Goal: Information Seeking & Learning: Check status

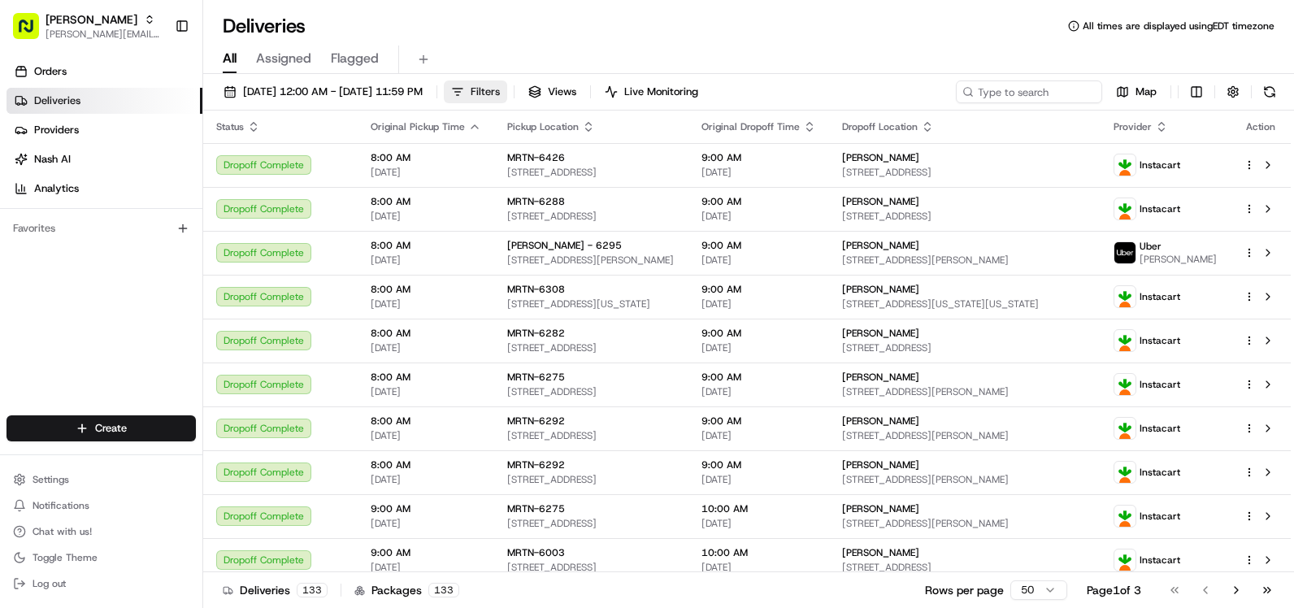
click at [500, 85] on span "Filters" at bounding box center [485, 92] width 29 height 15
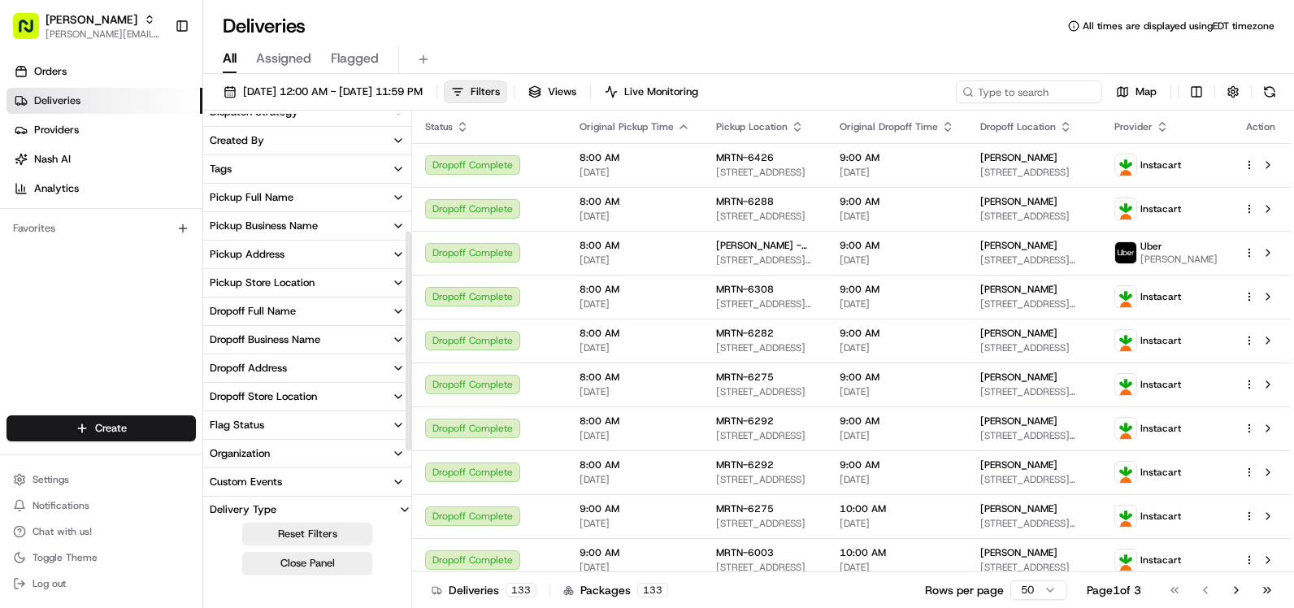
scroll to position [336, 0]
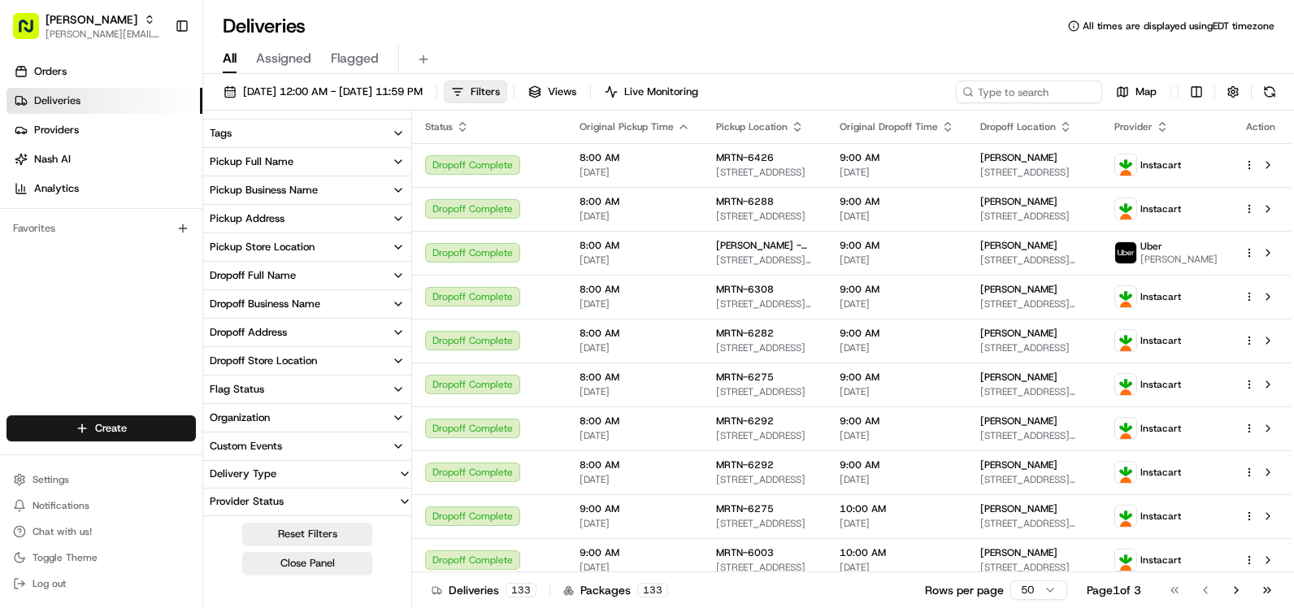
click at [278, 220] on div "Pickup Address" at bounding box center [247, 218] width 75 height 15
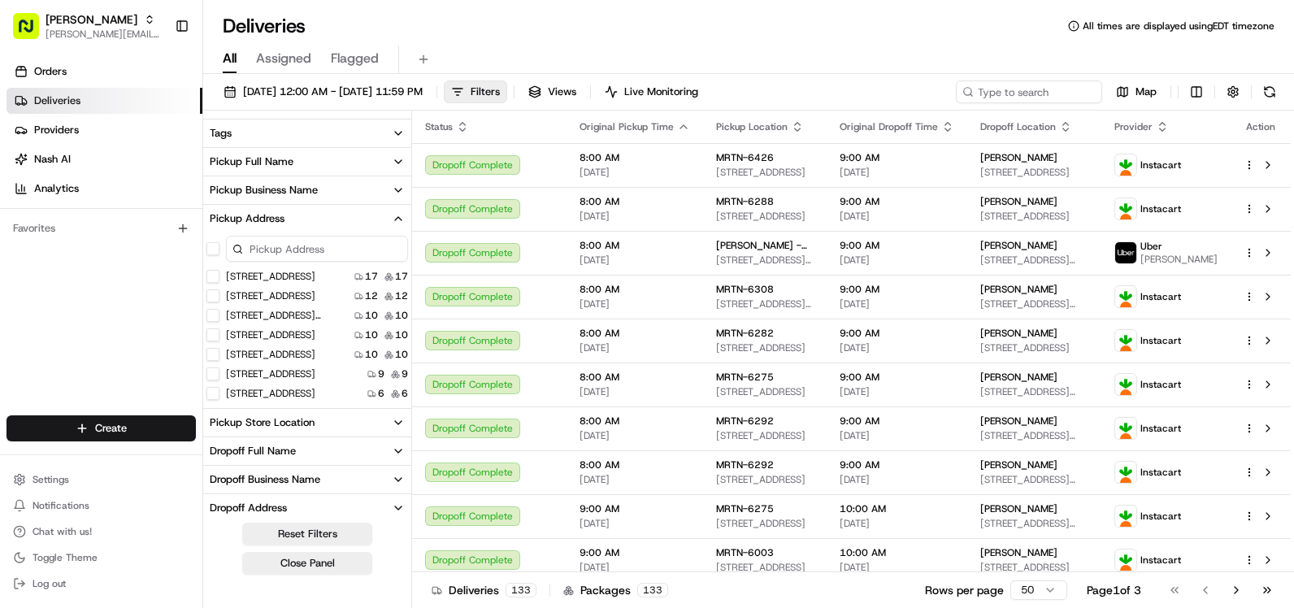
click at [285, 251] on input at bounding box center [317, 249] width 182 height 26
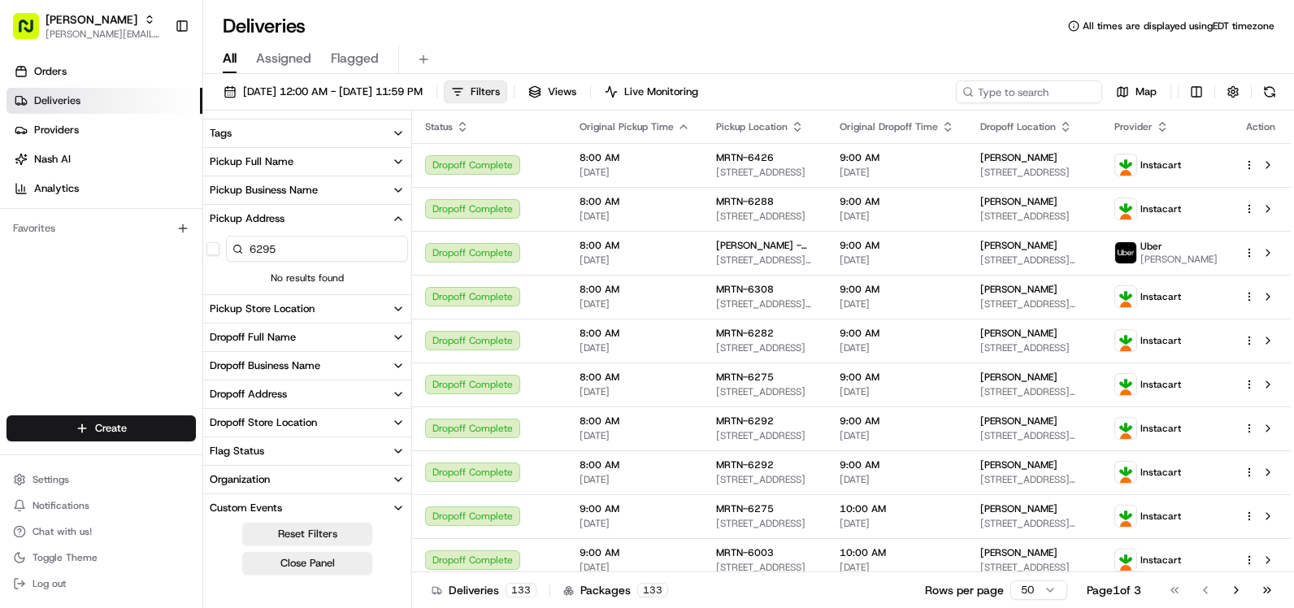
type input "6295"
click at [295, 307] on div "Pickup Store Location" at bounding box center [262, 309] width 105 height 15
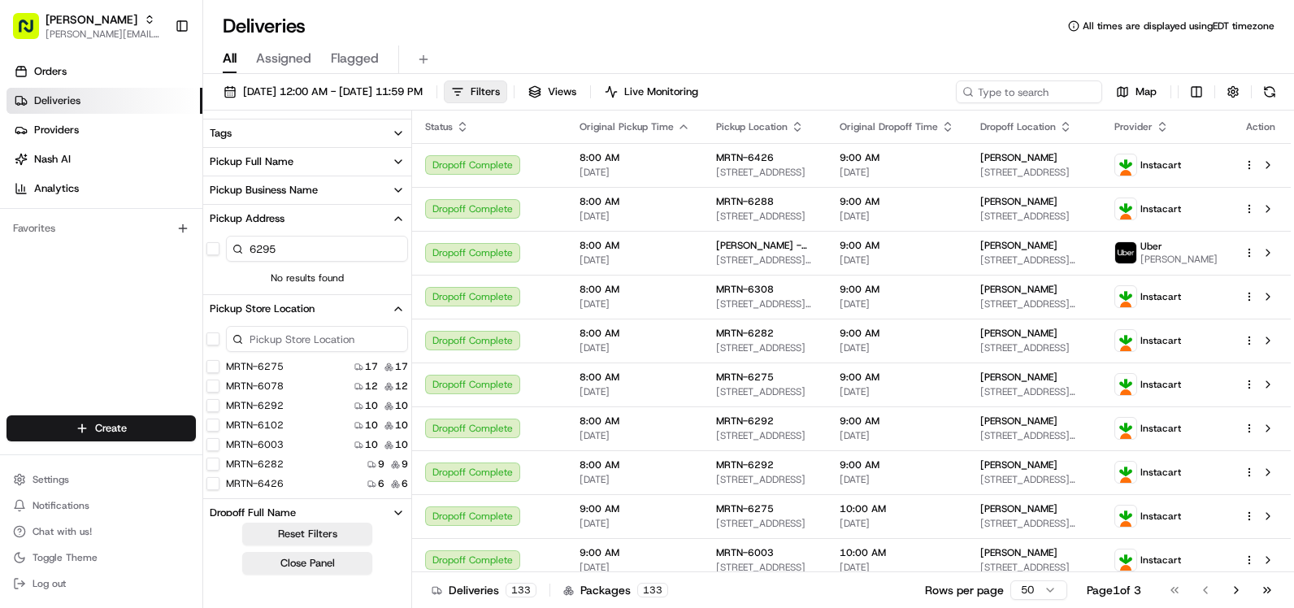
click at [265, 345] on input at bounding box center [317, 339] width 182 height 26
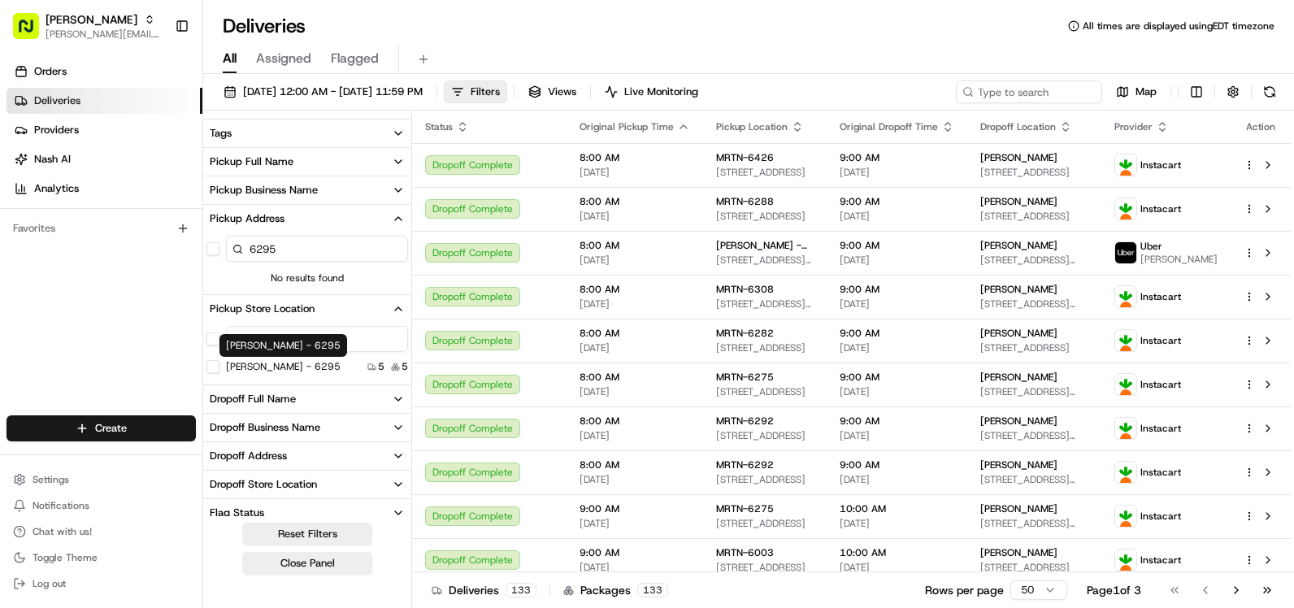
type input "6295"
click at [216, 364] on button "Martin's - 6295" at bounding box center [213, 366] width 13 height 13
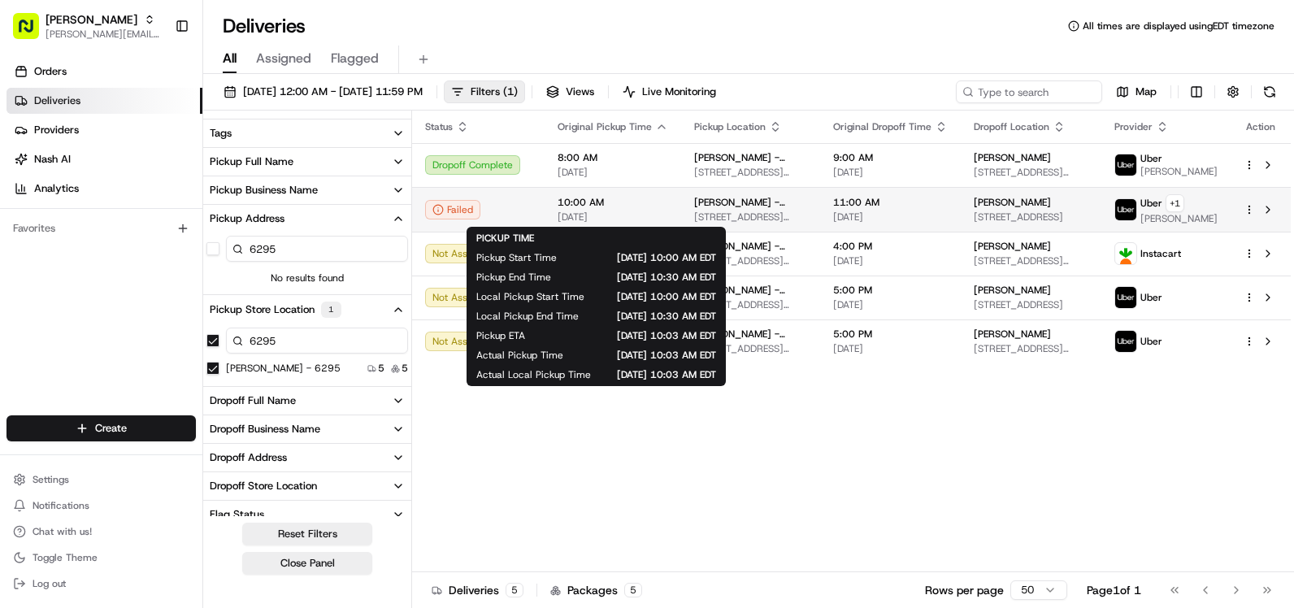
click at [663, 211] on span "[DATE]" at bounding box center [613, 217] width 111 height 13
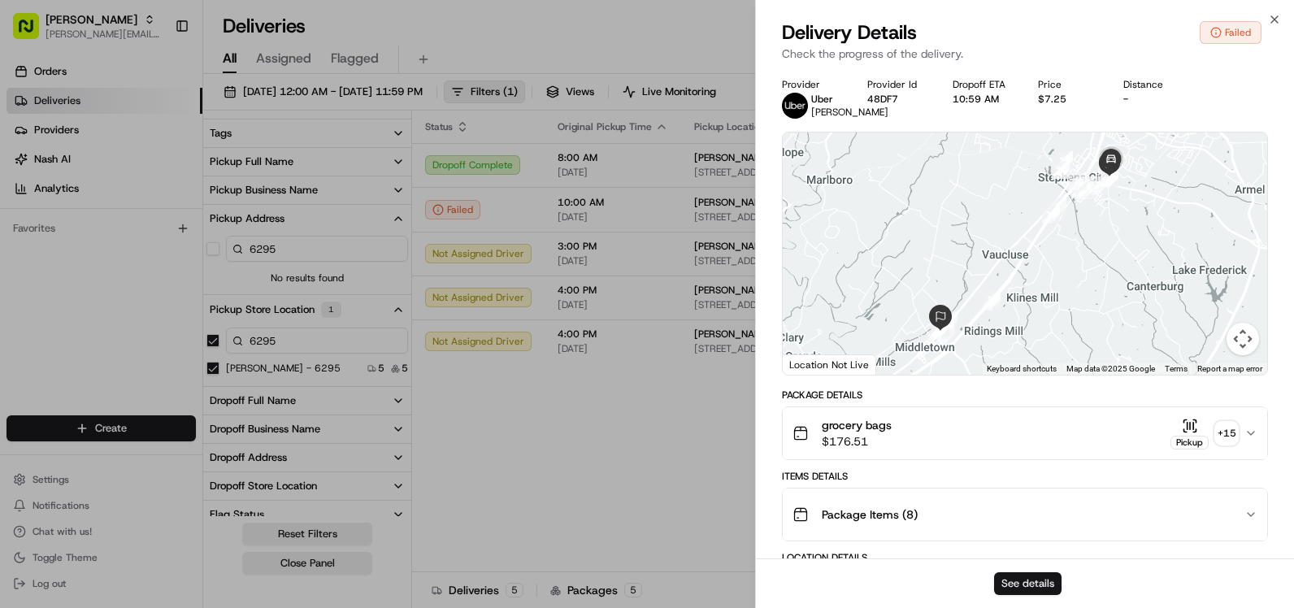
click at [1021, 580] on button "See details" at bounding box center [1027, 583] width 67 height 23
click at [1274, 17] on icon "button" at bounding box center [1274, 19] width 13 height 13
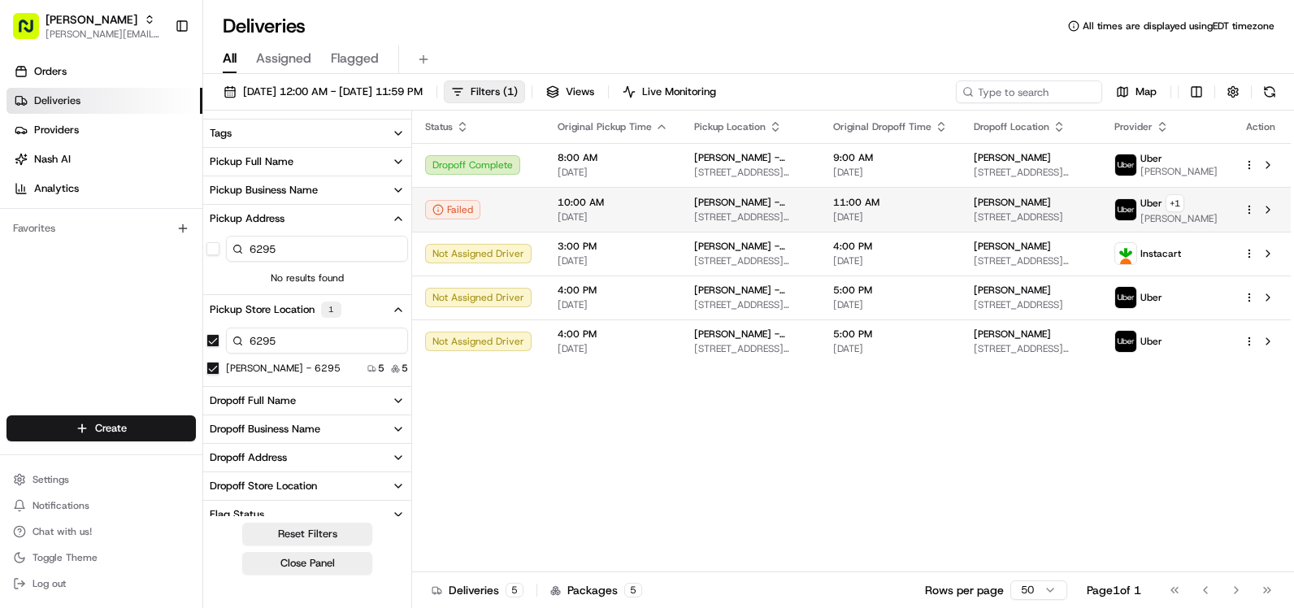
click at [562, 201] on span "10:00 AM" at bounding box center [613, 202] width 111 height 13
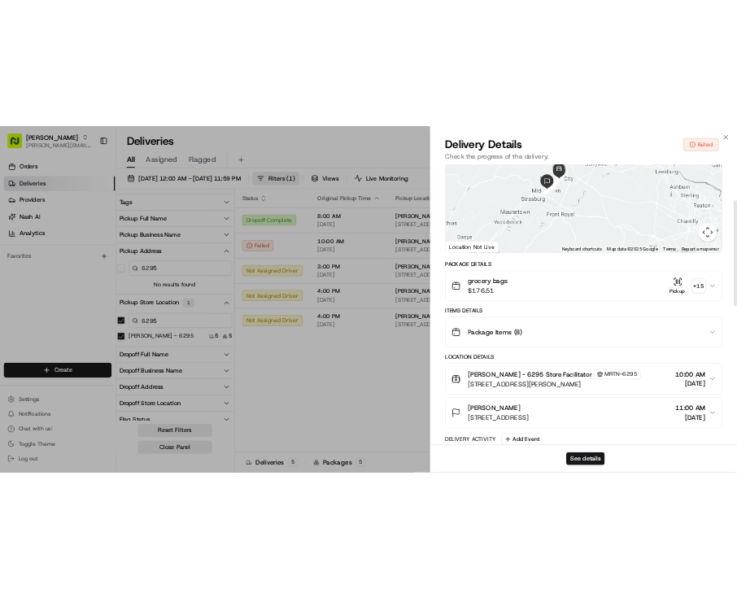
scroll to position [163, 0]
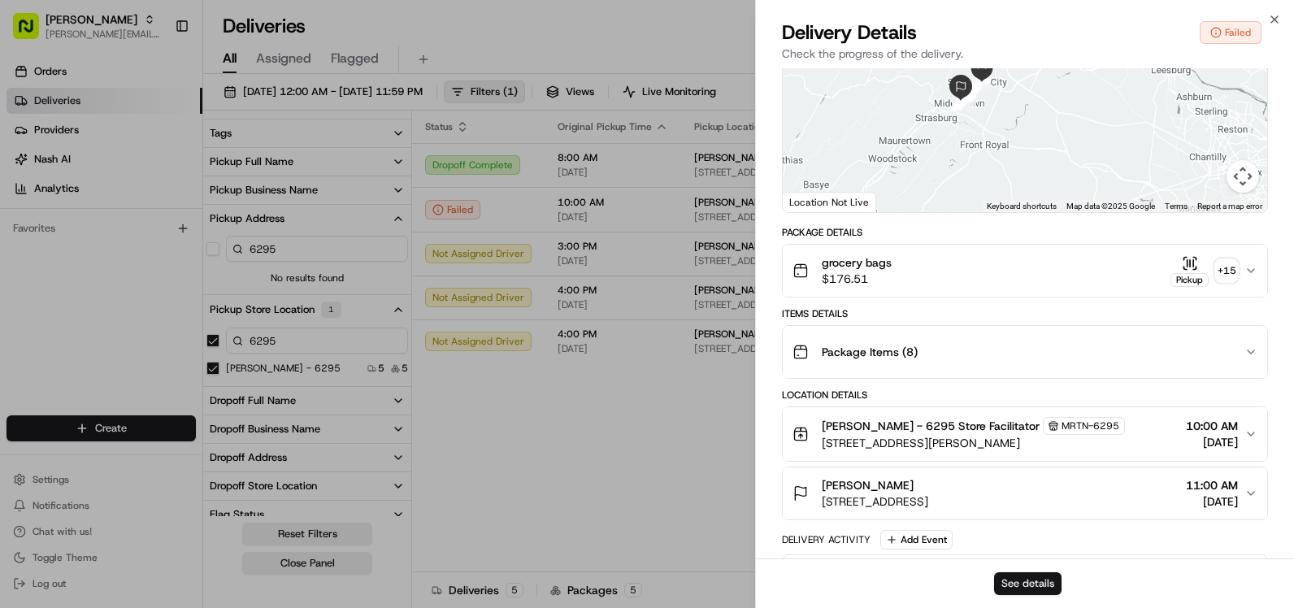
click at [1041, 580] on button "See details" at bounding box center [1027, 583] width 67 height 23
click at [1013, 588] on button "See details" at bounding box center [1027, 583] width 67 height 23
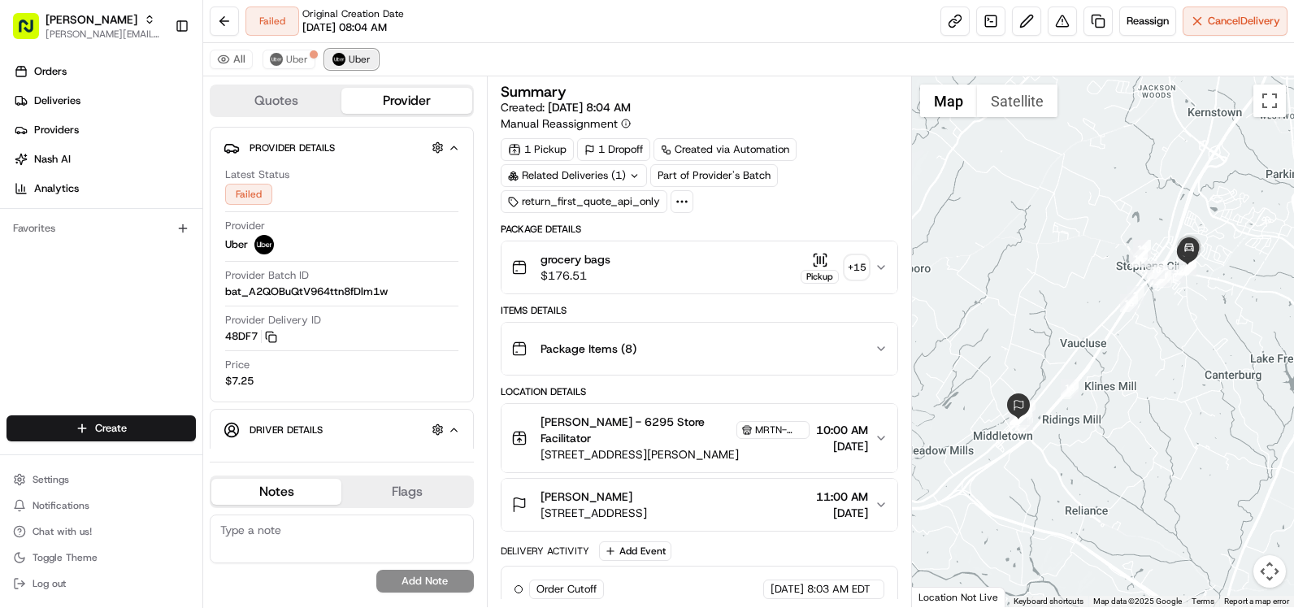
click at [356, 62] on span "Uber" at bounding box center [360, 59] width 22 height 13
click at [296, 66] on button "Uber" at bounding box center [289, 60] width 53 height 20
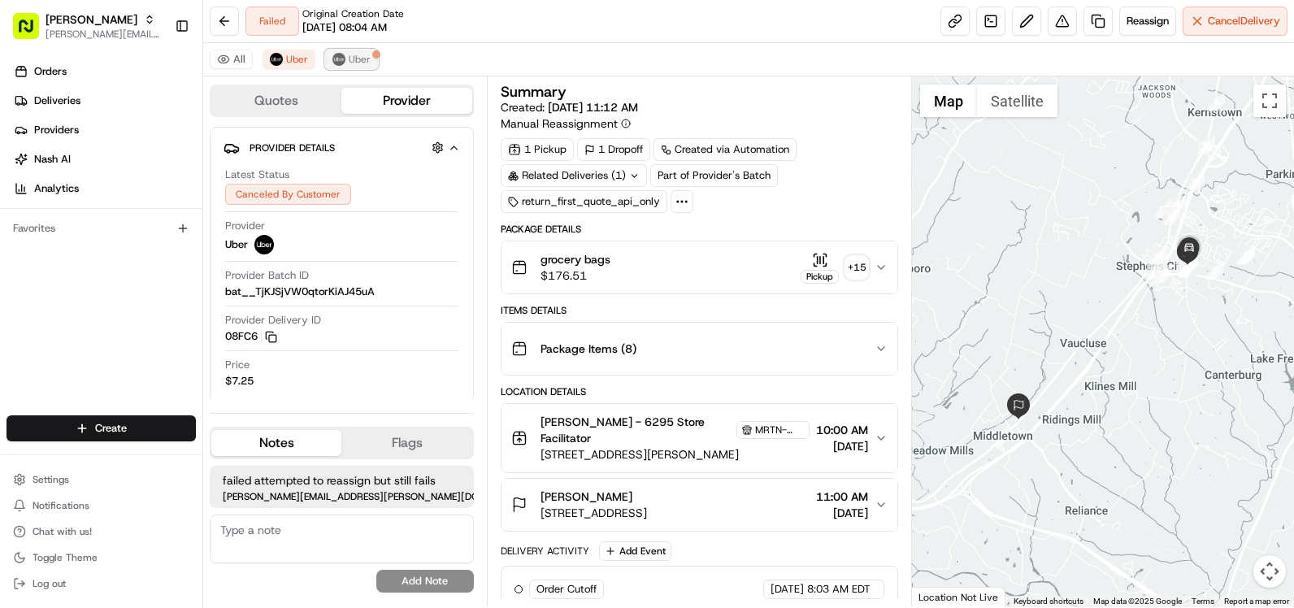
click at [353, 63] on span "Uber" at bounding box center [360, 59] width 22 height 13
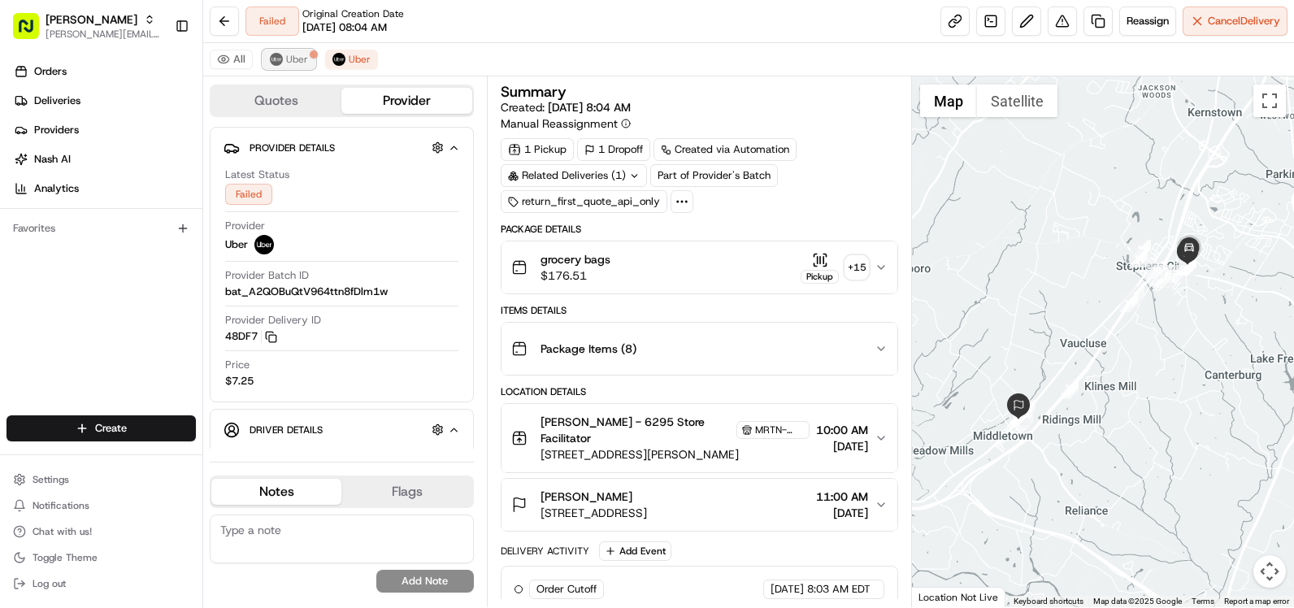
click at [302, 63] on span "Uber" at bounding box center [297, 59] width 22 height 13
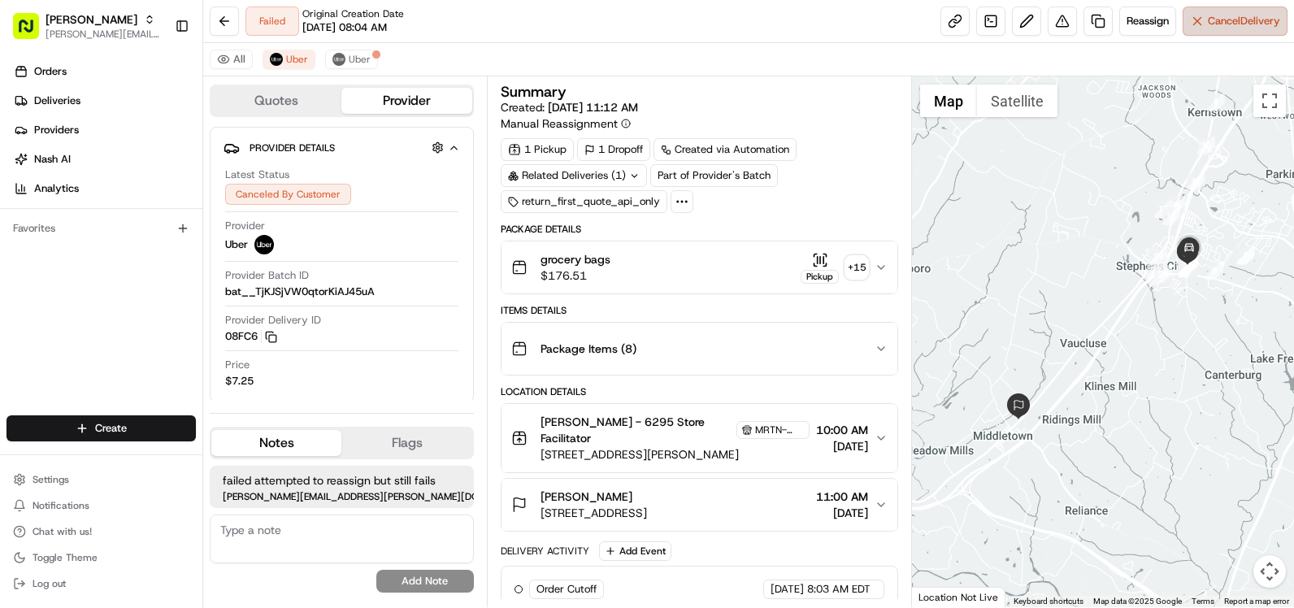
click at [1220, 25] on span "Cancel Delivery" at bounding box center [1244, 21] width 72 height 15
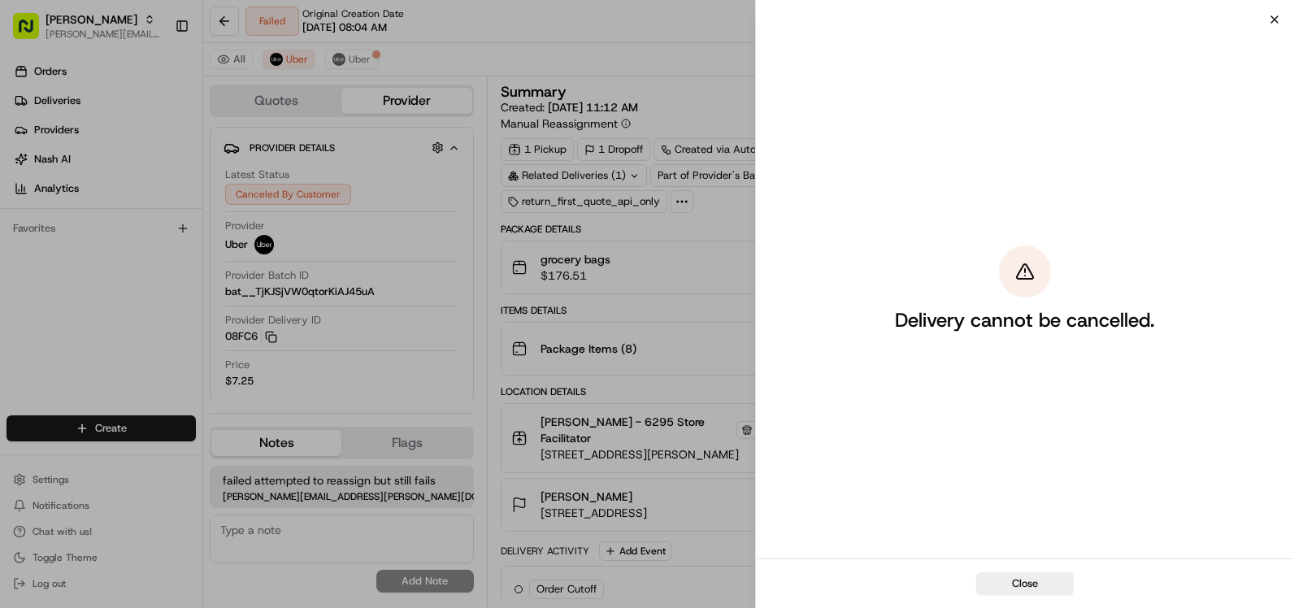
click at [1274, 17] on icon "button" at bounding box center [1274, 19] width 13 height 13
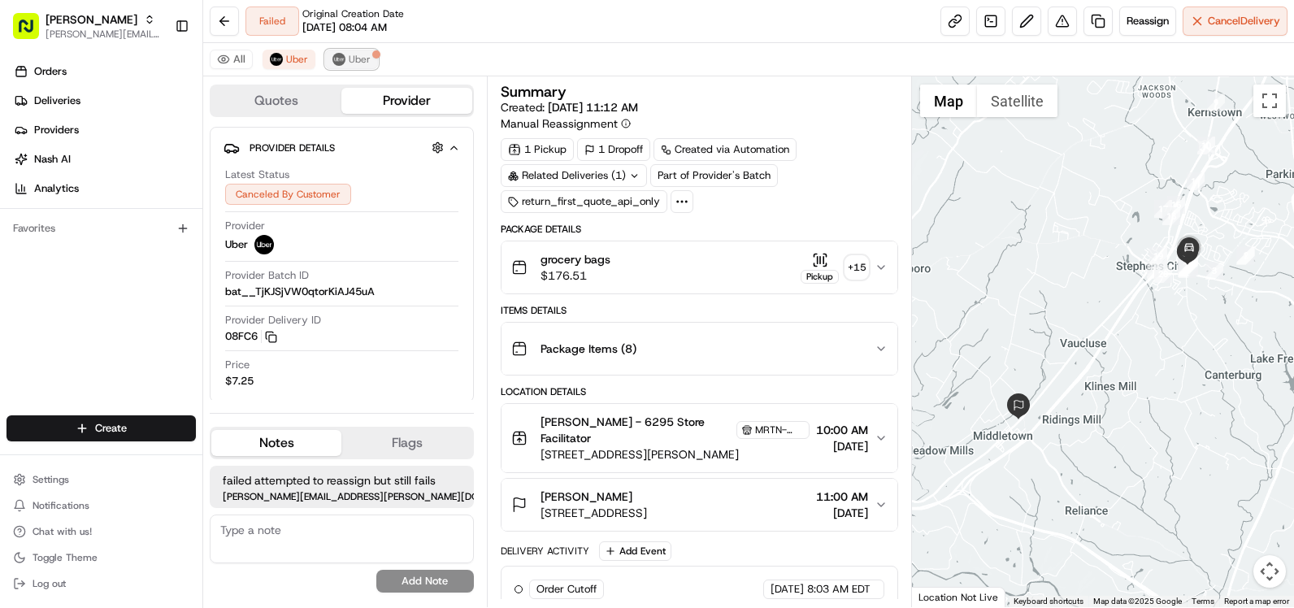
click at [346, 55] on button "Uber" at bounding box center [351, 60] width 53 height 20
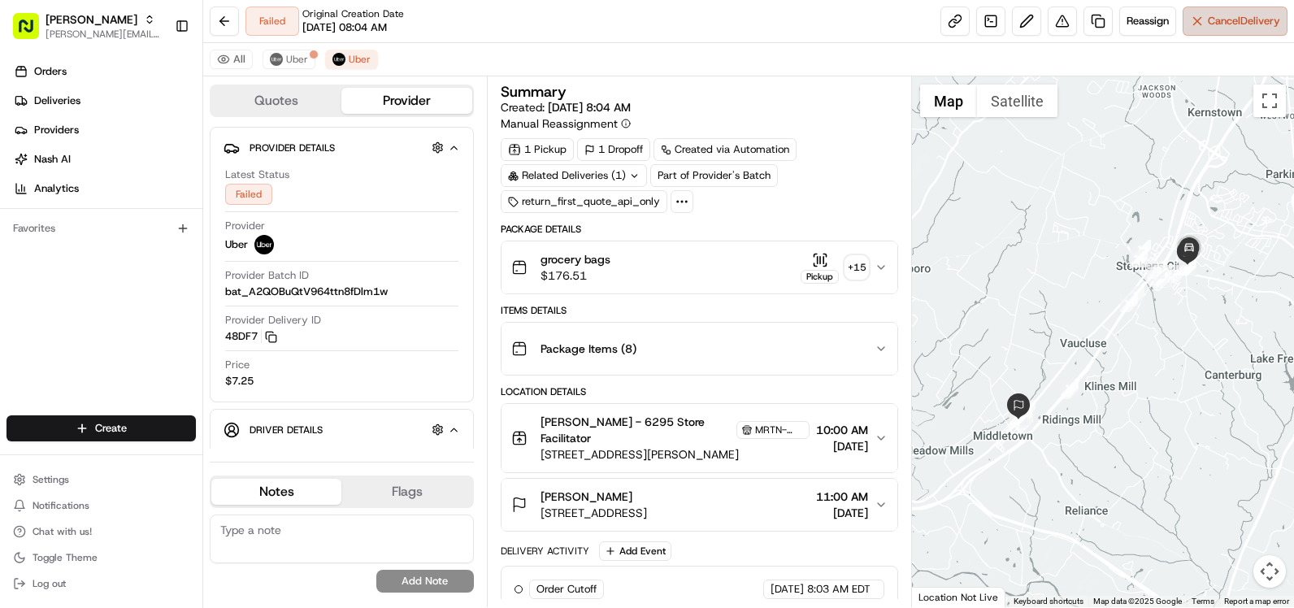
click at [1269, 14] on span "Cancel Delivery" at bounding box center [1244, 21] width 72 height 15
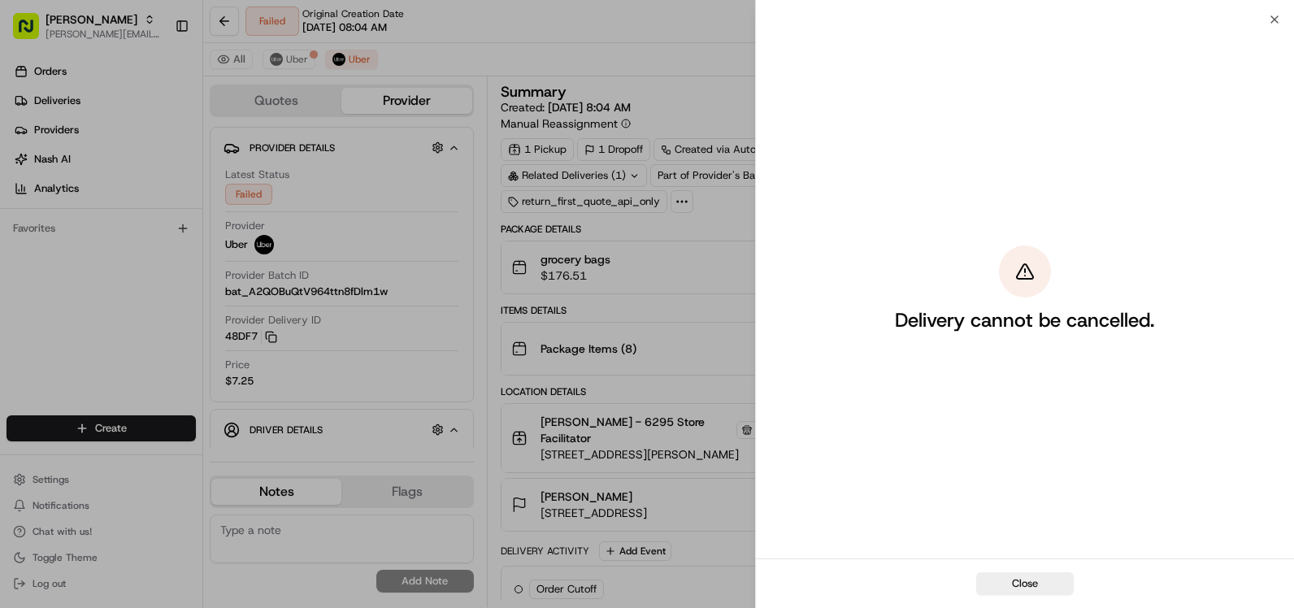
click at [1269, 14] on icon "button" at bounding box center [1274, 19] width 13 height 13
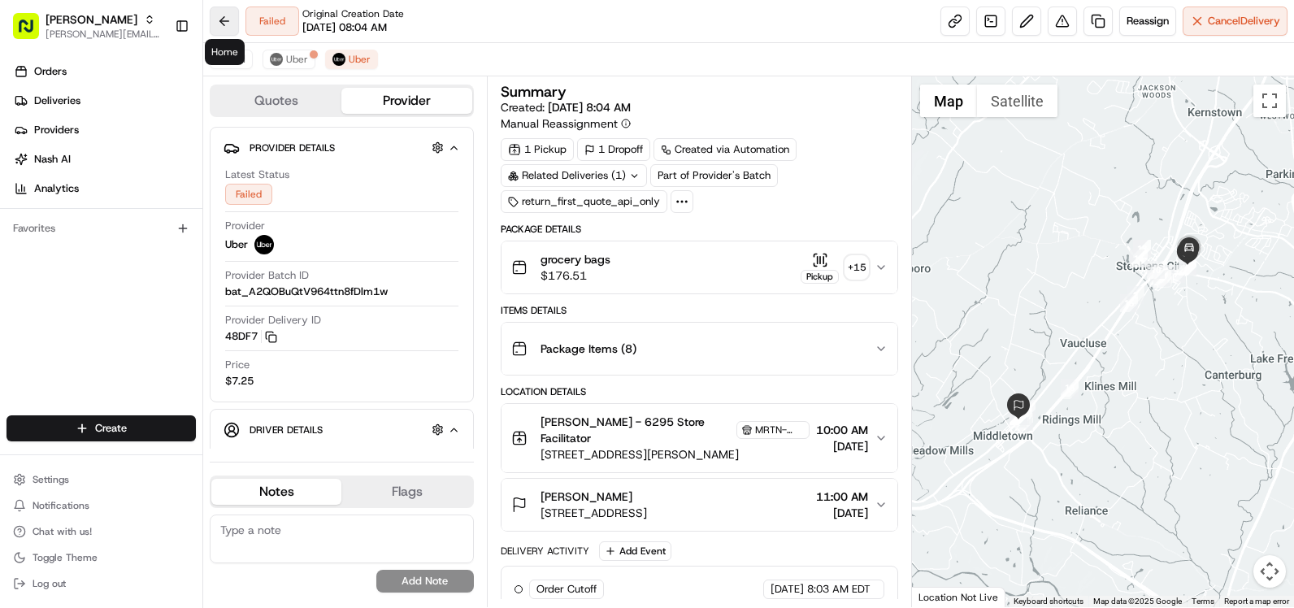
click at [233, 27] on button at bounding box center [224, 21] width 29 height 29
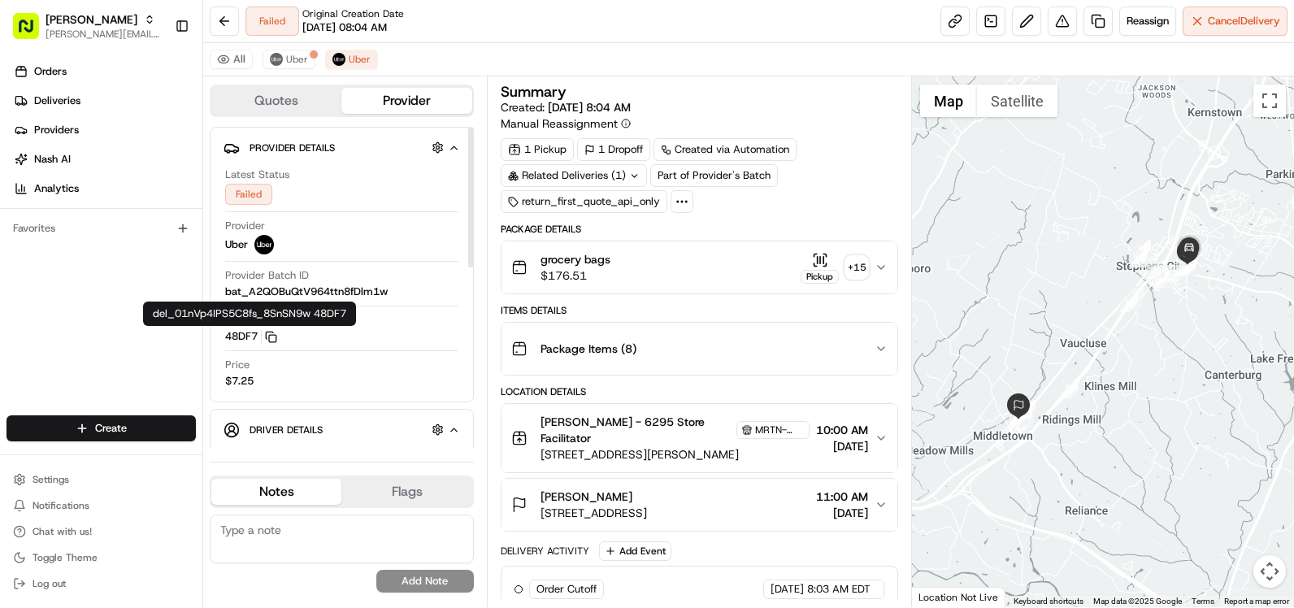
click at [227, 337] on button "48DF7 Copy del_01nVp4IPS5C8fs_8SnSN9w 48DF7" at bounding box center [251, 336] width 52 height 15
click at [272, 333] on icon "button" at bounding box center [271, 337] width 12 height 12
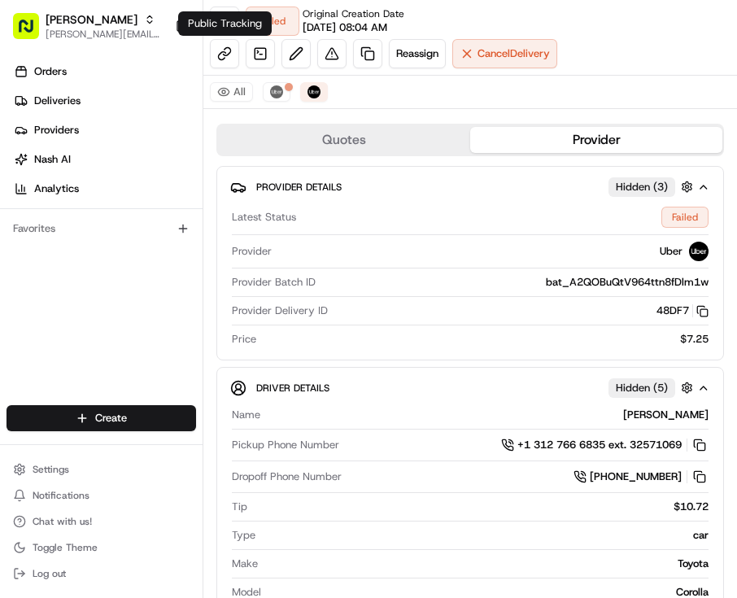
click at [224, 28] on div "Public Tracking Public Tracking" at bounding box center [224, 23] width 93 height 24
click at [227, 16] on div "Public Tracking Public Tracking" at bounding box center [224, 23] width 93 height 24
click at [231, 21] on button at bounding box center [224, 21] width 29 height 29
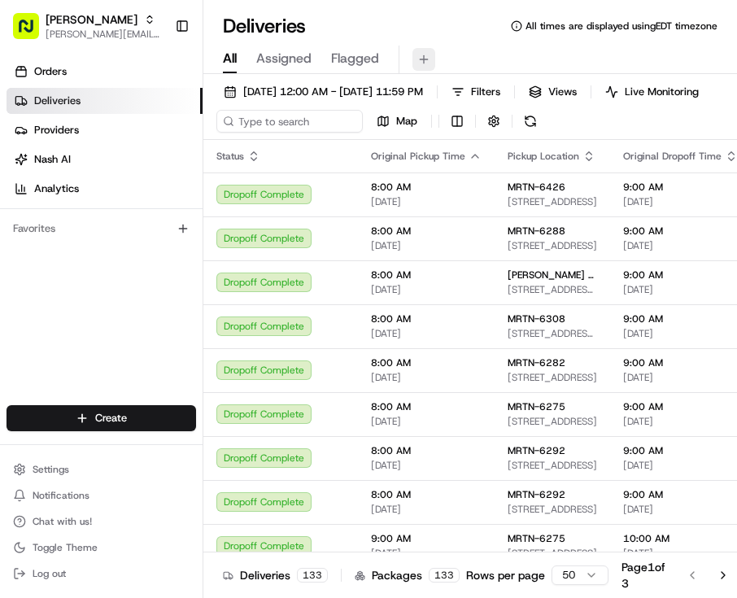
click at [418, 62] on button at bounding box center [423, 59] width 23 height 23
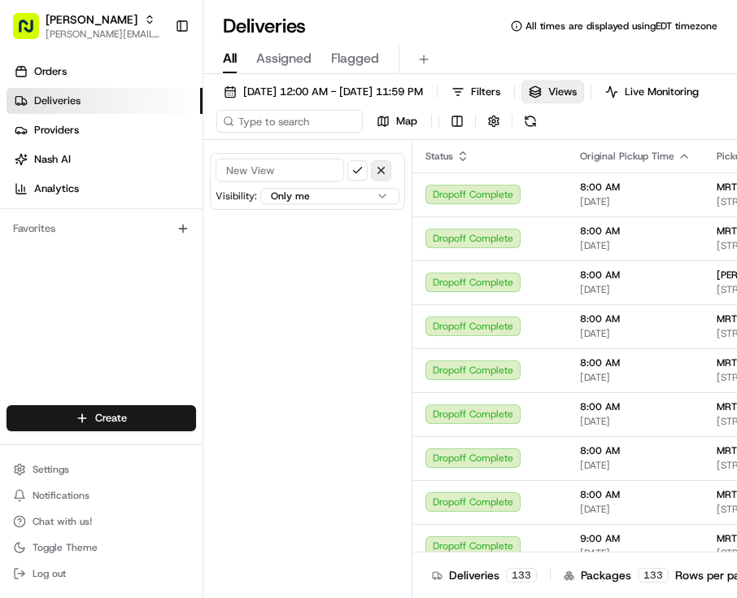
click at [379, 180] on button "button" at bounding box center [381, 170] width 20 height 20
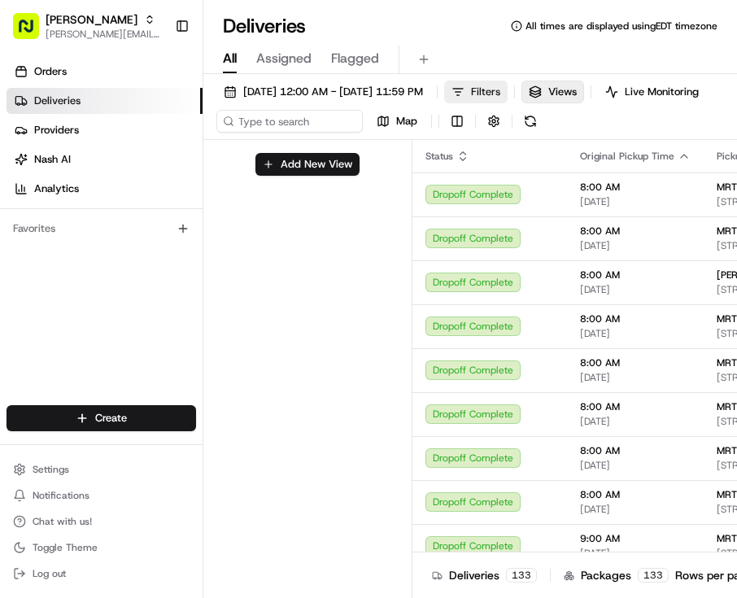
click at [507, 91] on button "Filters" at bounding box center [475, 91] width 63 height 23
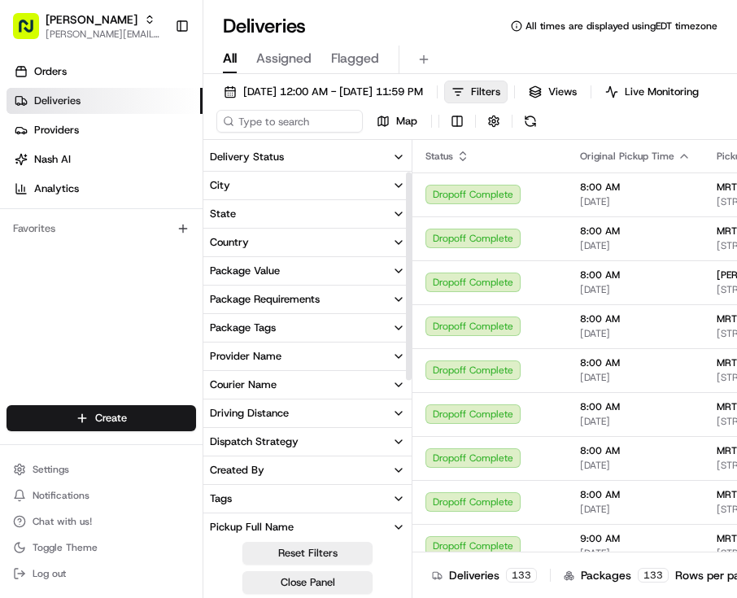
scroll to position [106, 0]
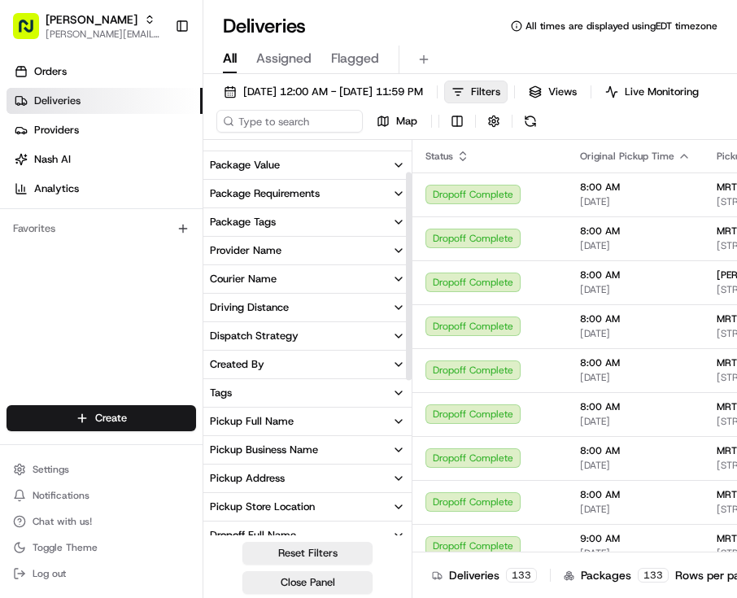
click at [259, 521] on button "Dropoff Full Name" at bounding box center [307, 535] width 208 height 28
click at [259, 552] on input at bounding box center [317, 565] width 182 height 26
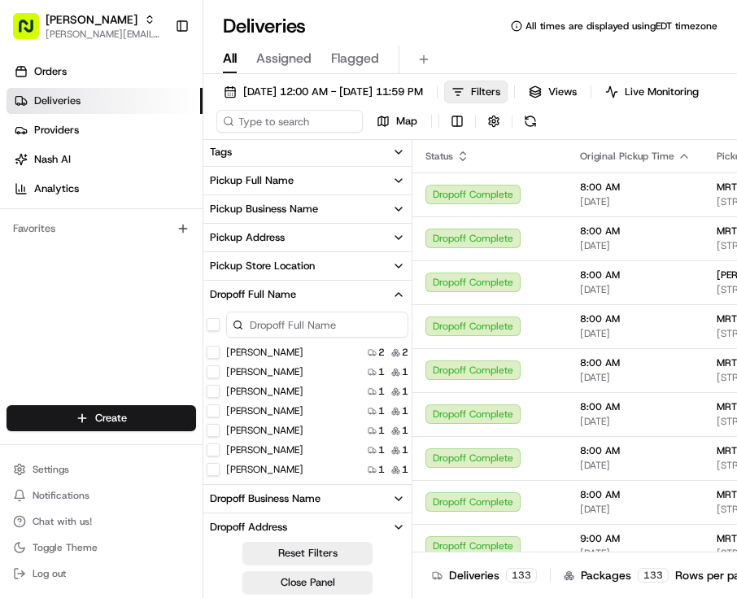
click at [268, 302] on div "Dropoff Full Name" at bounding box center [253, 294] width 86 height 15
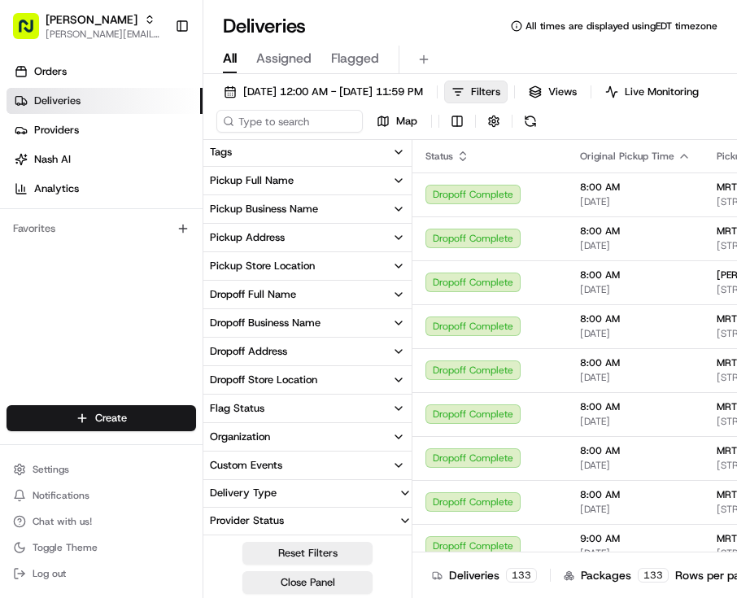
click at [275, 271] on div "Pickup Store Location" at bounding box center [262, 266] width 105 height 15
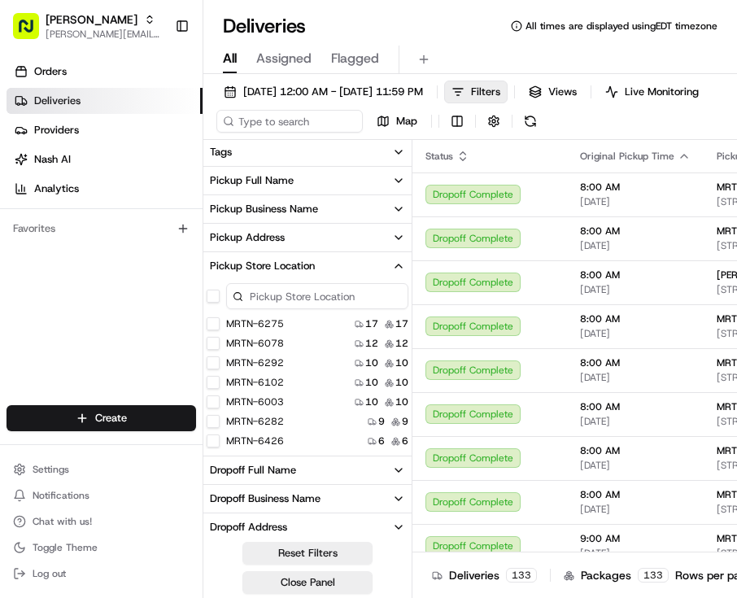
click at [275, 309] on input at bounding box center [317, 296] width 182 height 26
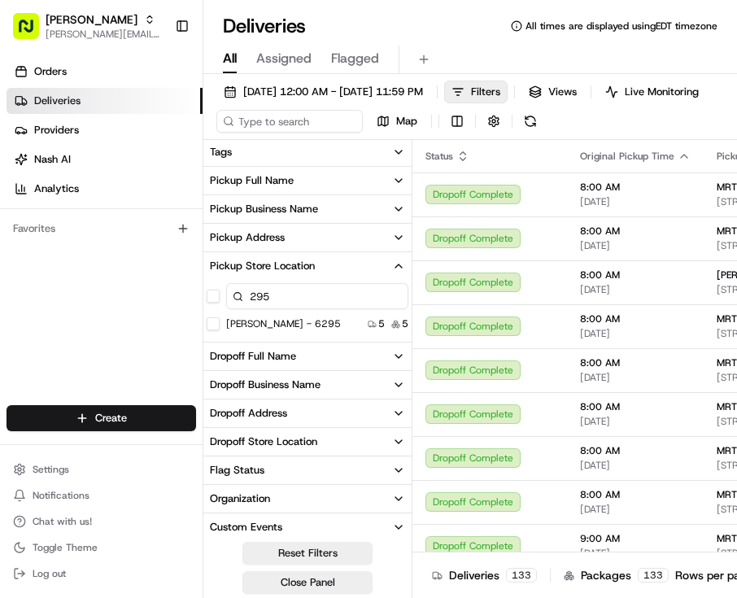
type input "295"
click at [208, 330] on button "Martin's - 6295" at bounding box center [213, 323] width 13 height 13
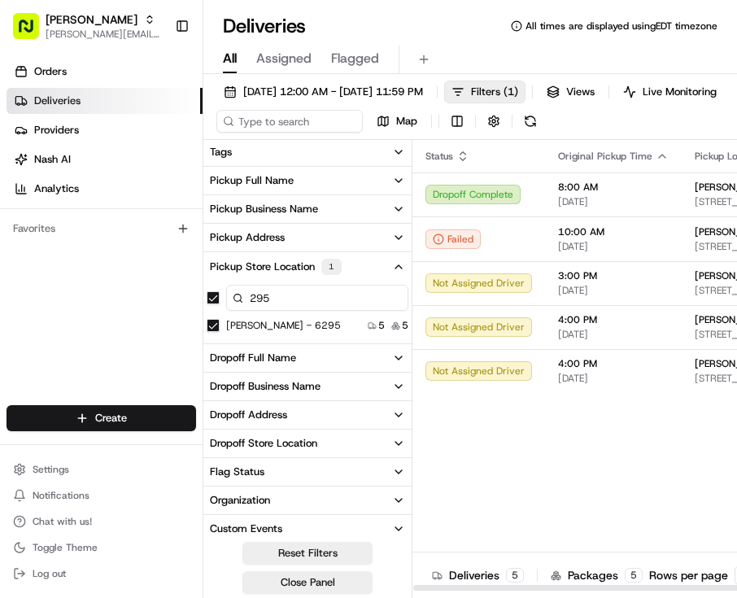
drag, startPoint x: 694, startPoint y: 438, endPoint x: 565, endPoint y: 450, distance: 129.0
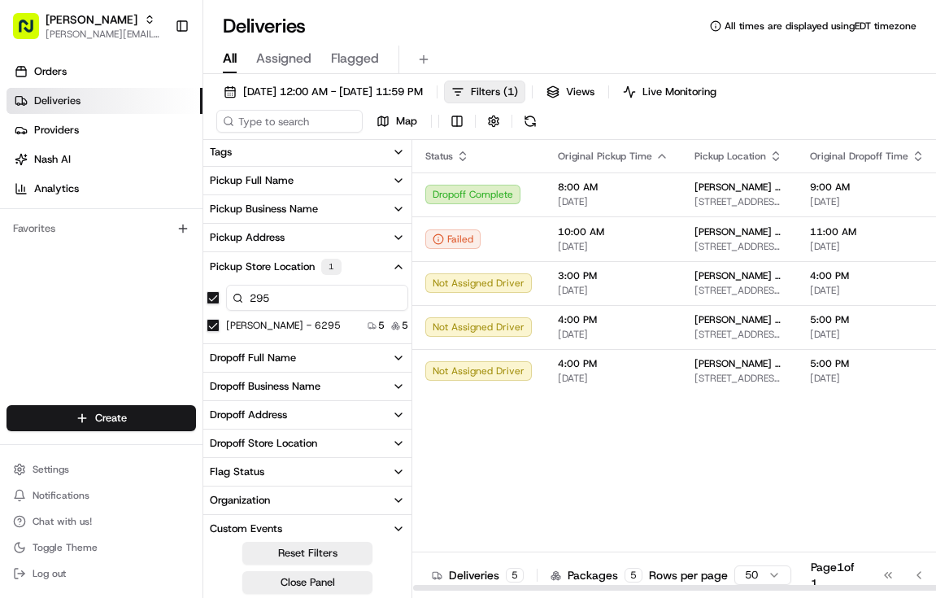
drag, startPoint x: 774, startPoint y: 400, endPoint x: 724, endPoint y: 408, distance: 51.1
click at [724, 408] on div "Status Original Pickup Time Pickup Location Original Dropoff Time Dropoff Locat…" at bounding box center [828, 365] width 833 height 451
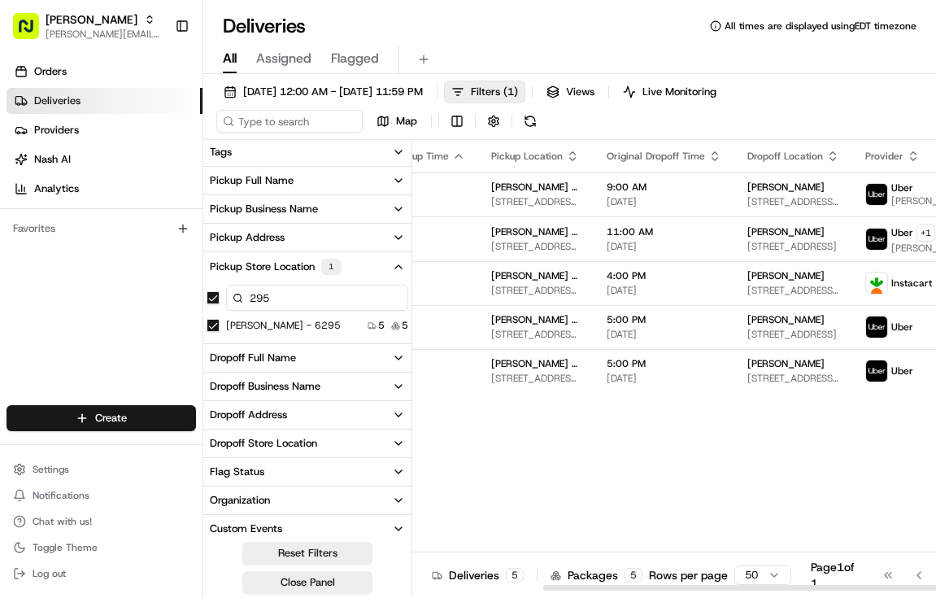
scroll to position [0, 215]
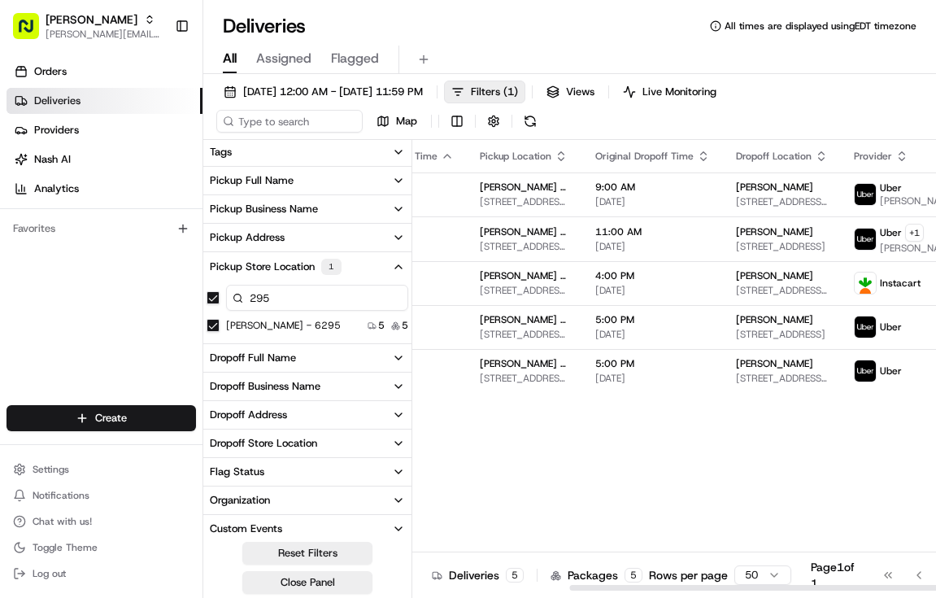
drag, startPoint x: 689, startPoint y: 585, endPoint x: 908, endPoint y: 547, distance: 222.8
click at [908, 585] on div at bounding box center [866, 588] width 594 height 6
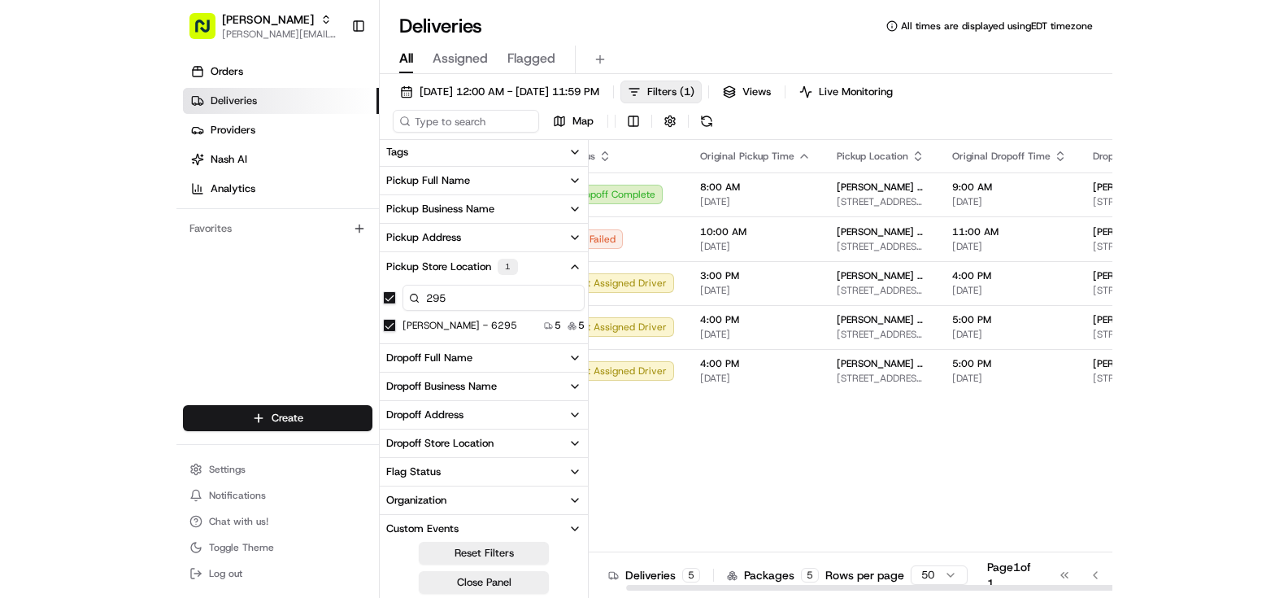
scroll to position [0, 0]
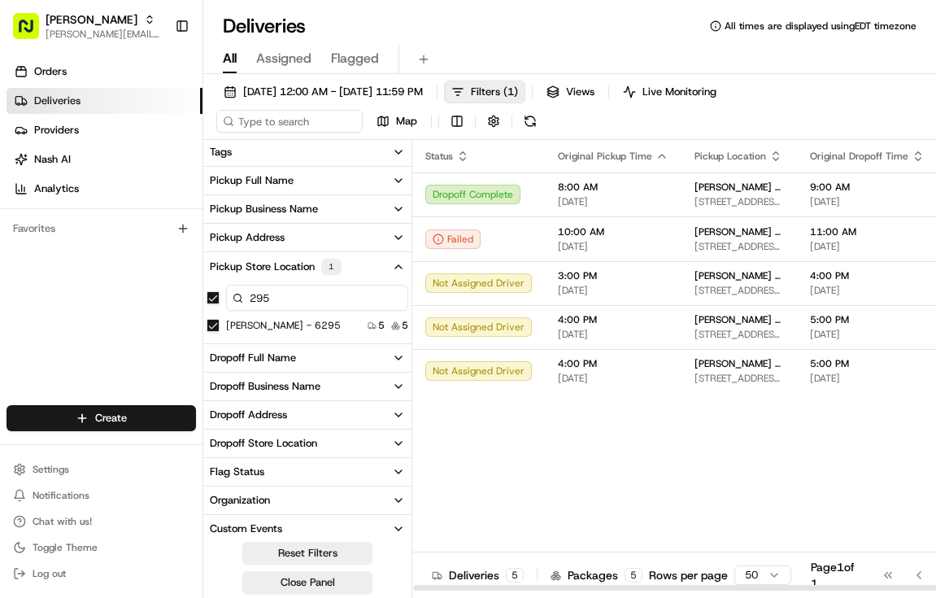
drag, startPoint x: 856, startPoint y: 587, endPoint x: 635, endPoint y: 602, distance: 221.7
click at [635, 590] on div at bounding box center [710, 588] width 594 height 6
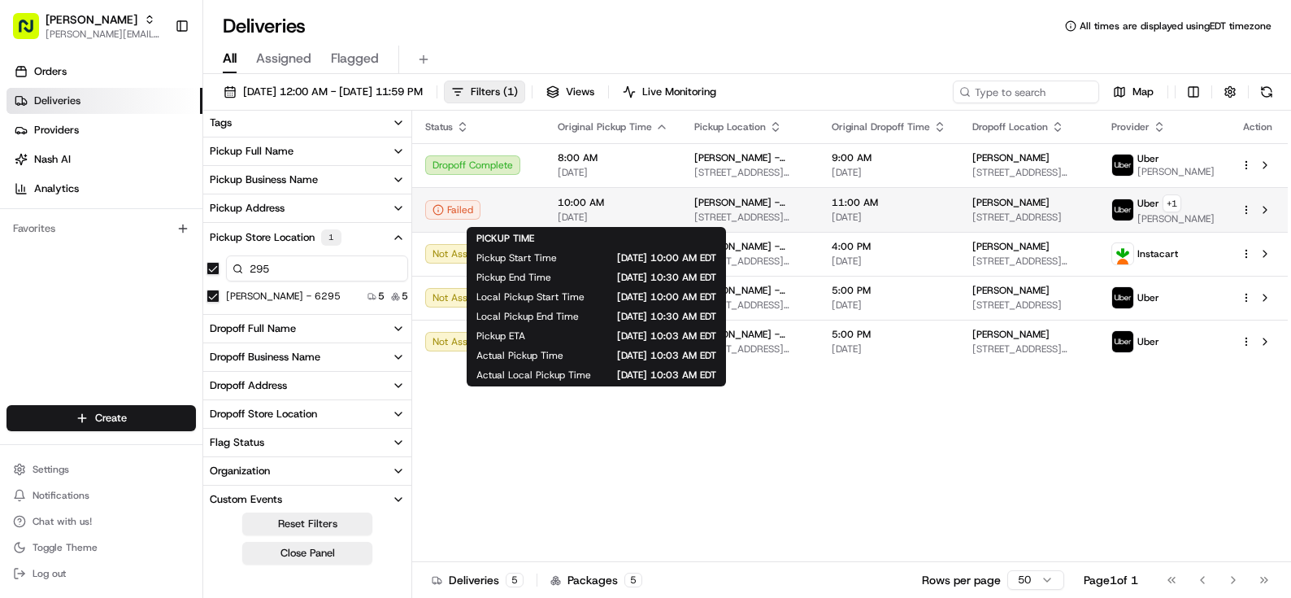
click at [654, 206] on span "10:00 AM" at bounding box center [613, 202] width 111 height 13
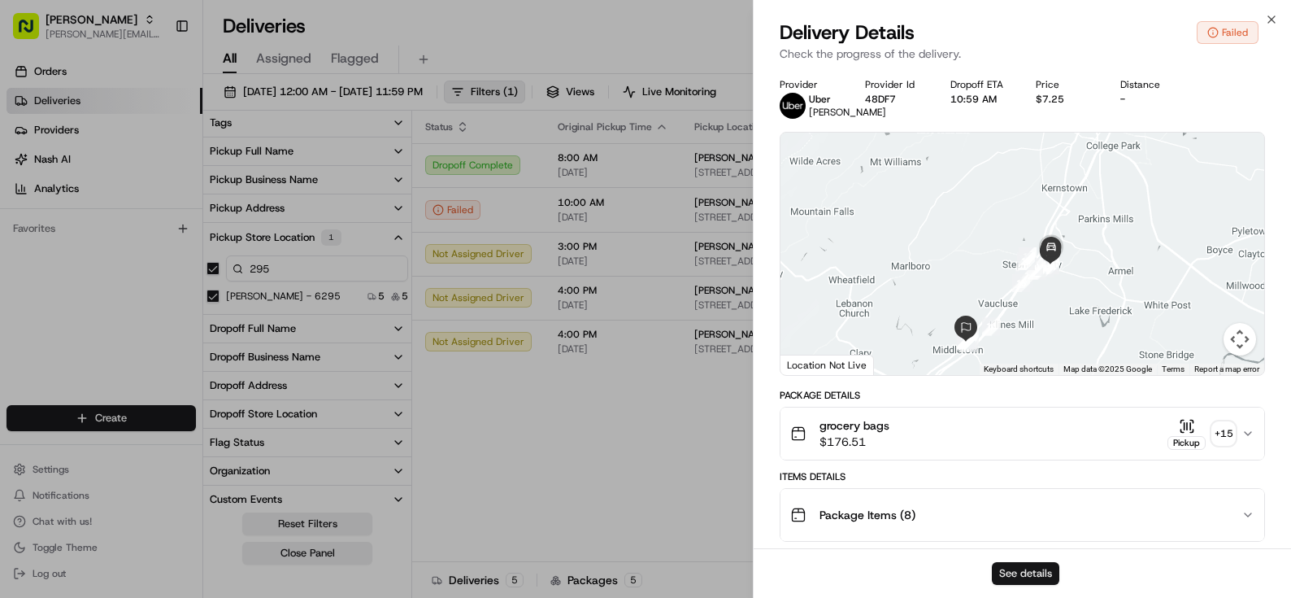
click at [1046, 567] on button "See details" at bounding box center [1025, 573] width 67 height 23
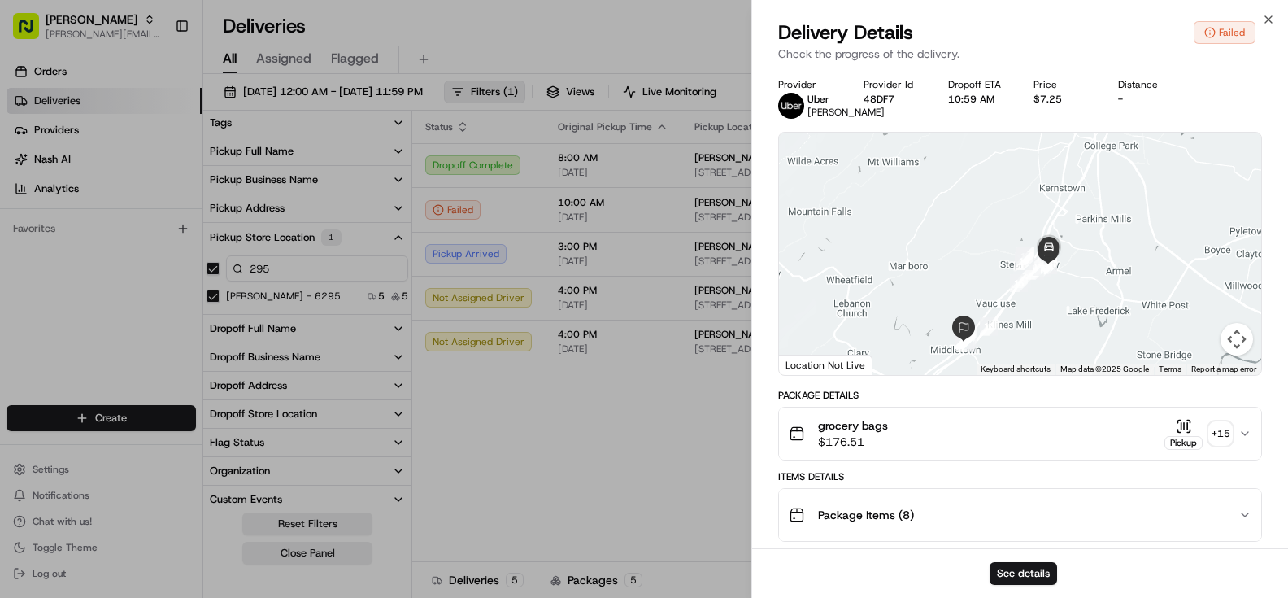
click at [1276, 23] on div "Delivery Details Failed Check the progress of the delivery." at bounding box center [1020, 44] width 536 height 49
click at [1033, 580] on button "See details" at bounding box center [1022, 573] width 67 height 23
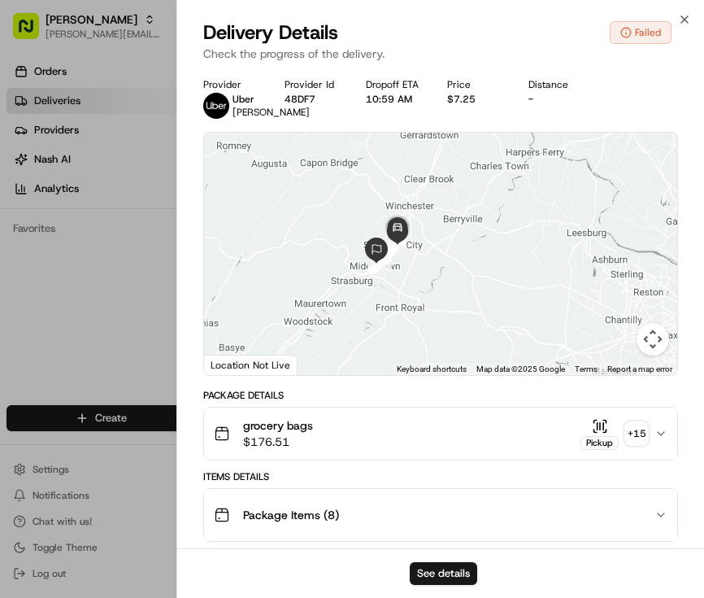
scroll to position [163, 0]
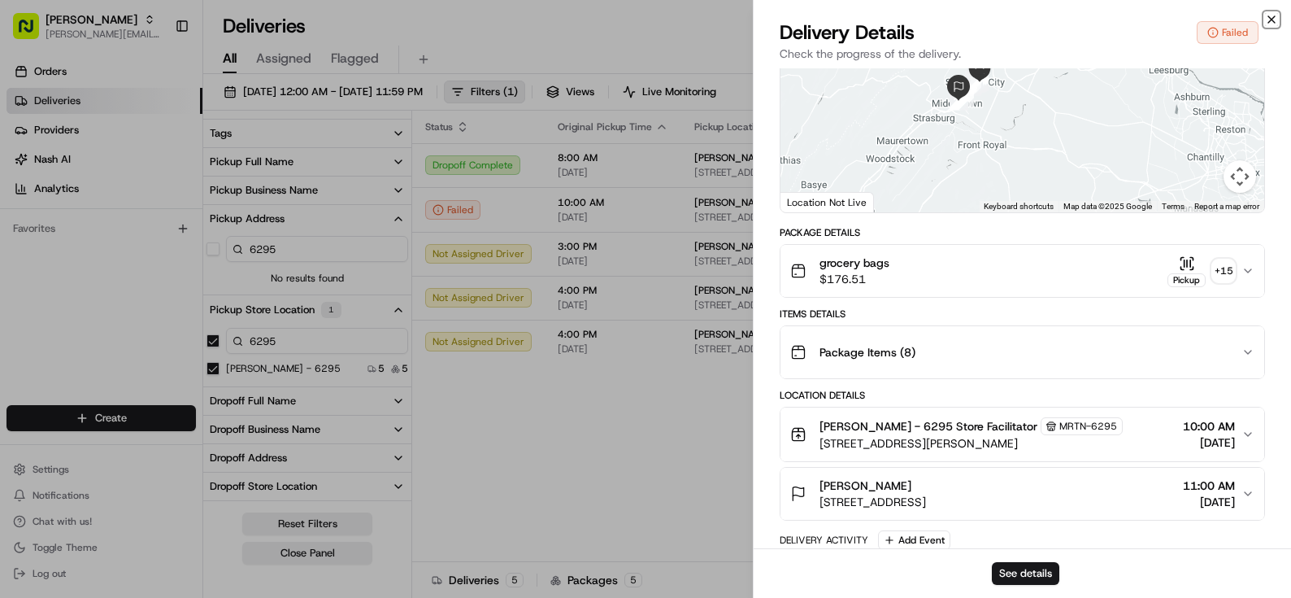
click at [703, 18] on icon "button" at bounding box center [1271, 19] width 13 height 13
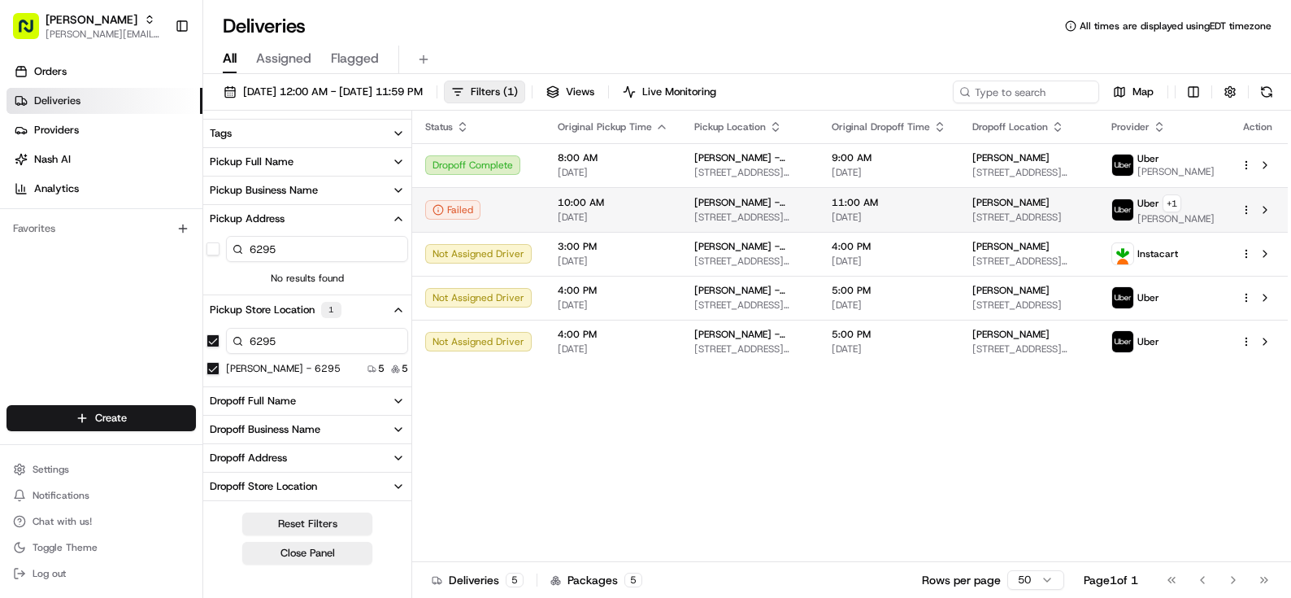
click at [659, 207] on span "10:00 AM" at bounding box center [613, 202] width 111 height 13
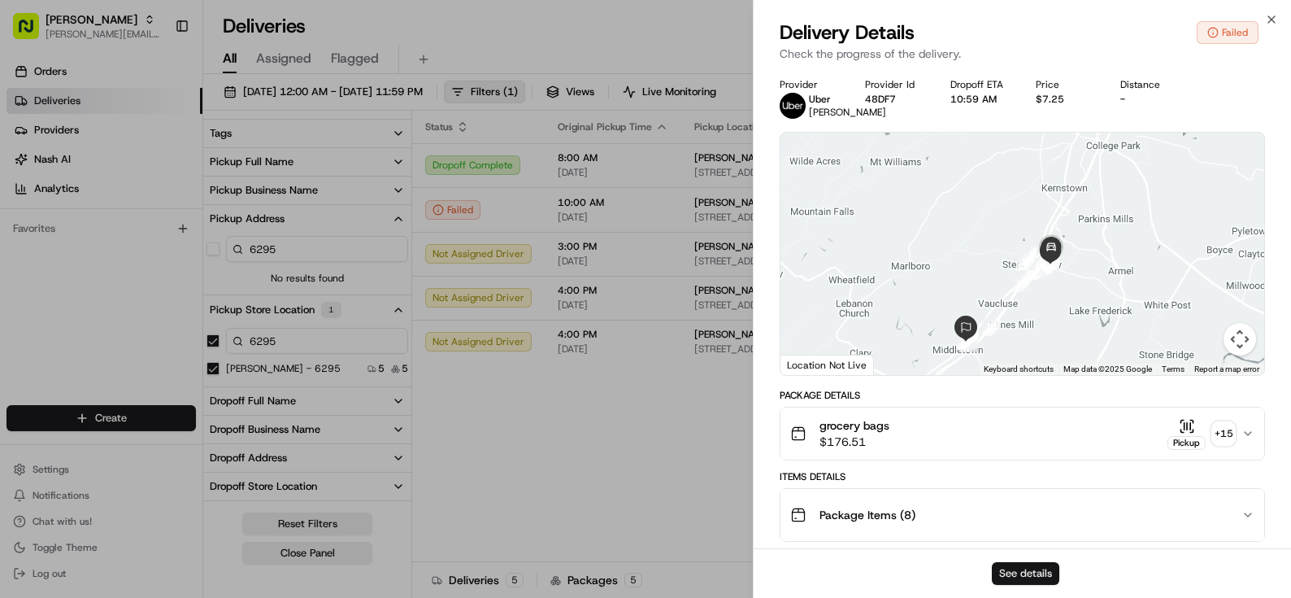
click at [703, 572] on button "See details" at bounding box center [1025, 573] width 67 height 23
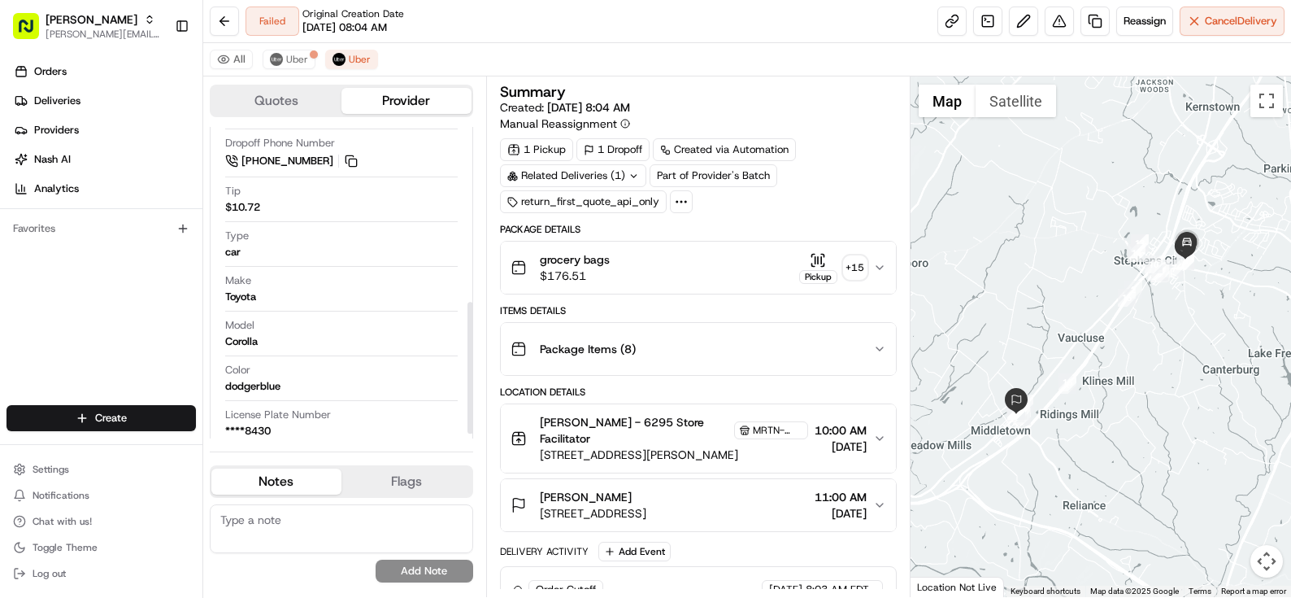
scroll to position [424, 0]
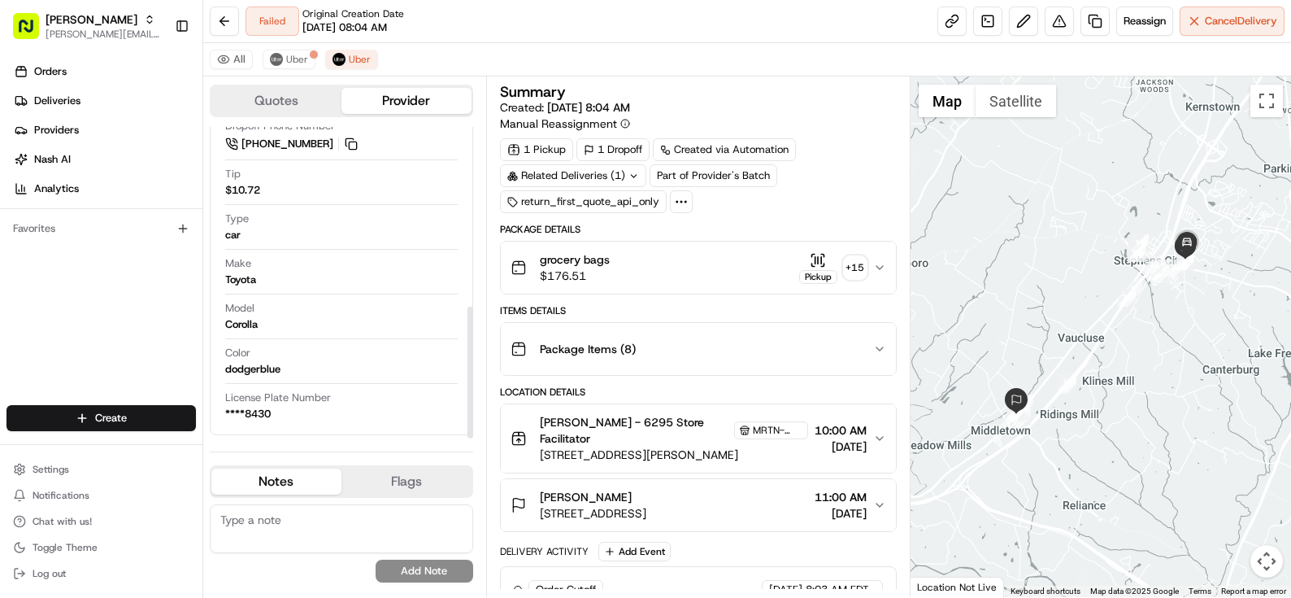
click at [415, 489] on button "Flags" at bounding box center [406, 481] width 130 height 26
click at [250, 481] on button "Notes" at bounding box center [276, 481] width 130 height 26
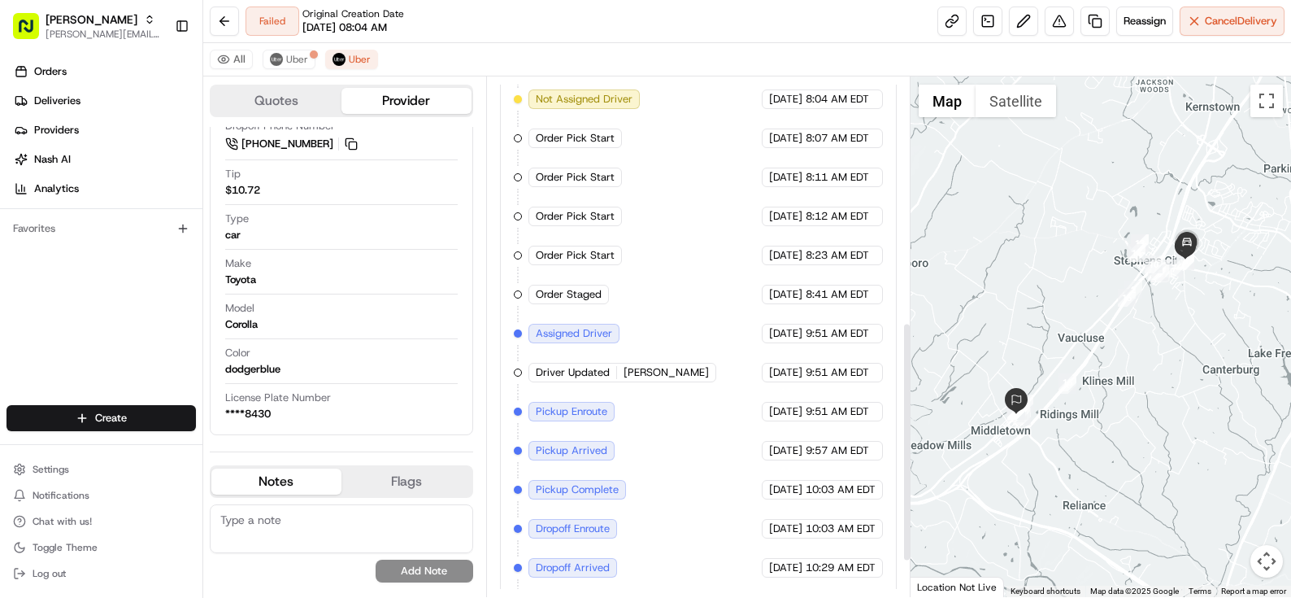
scroll to position [528, 0]
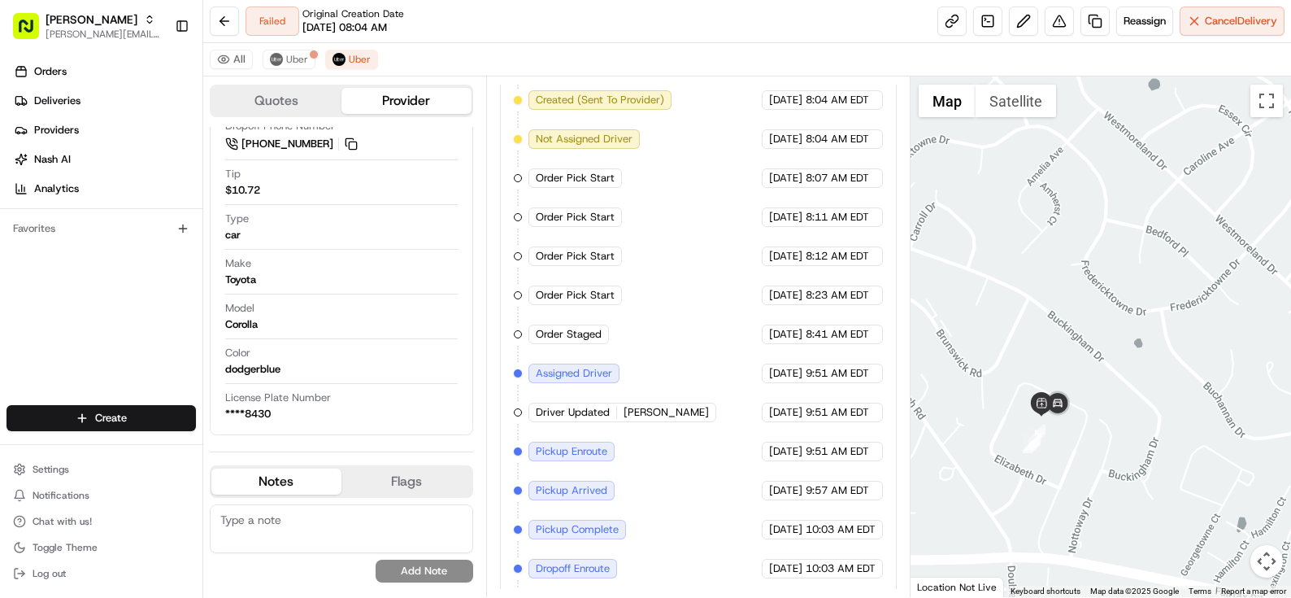
drag, startPoint x: 1172, startPoint y: 394, endPoint x: 1000, endPoint y: 411, distance: 172.4
click at [1000, 411] on div at bounding box center [1101, 336] width 380 height 520
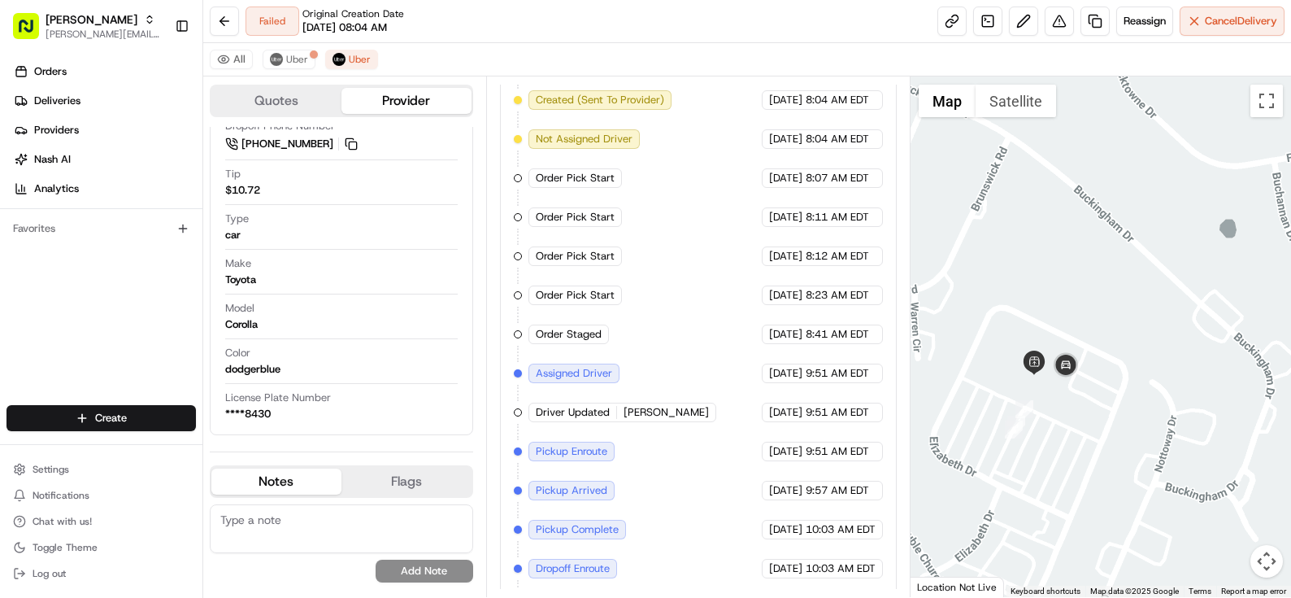
click at [907, 60] on div "All Uber Uber" at bounding box center [747, 59] width 1088 height 33
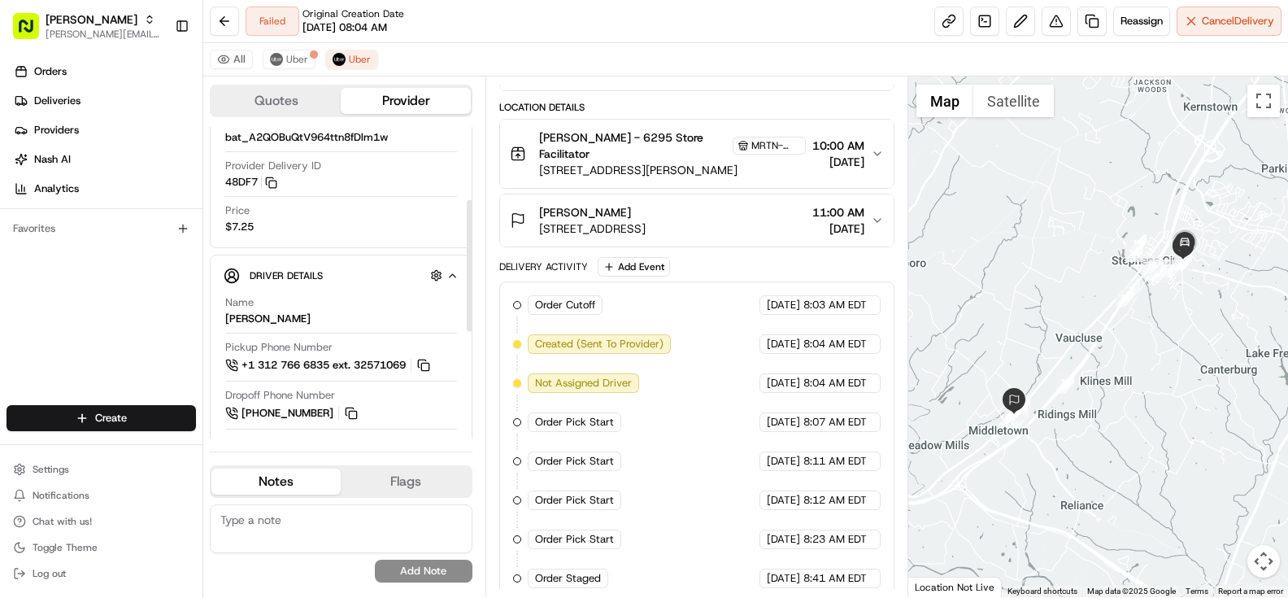
scroll to position [180, 0]
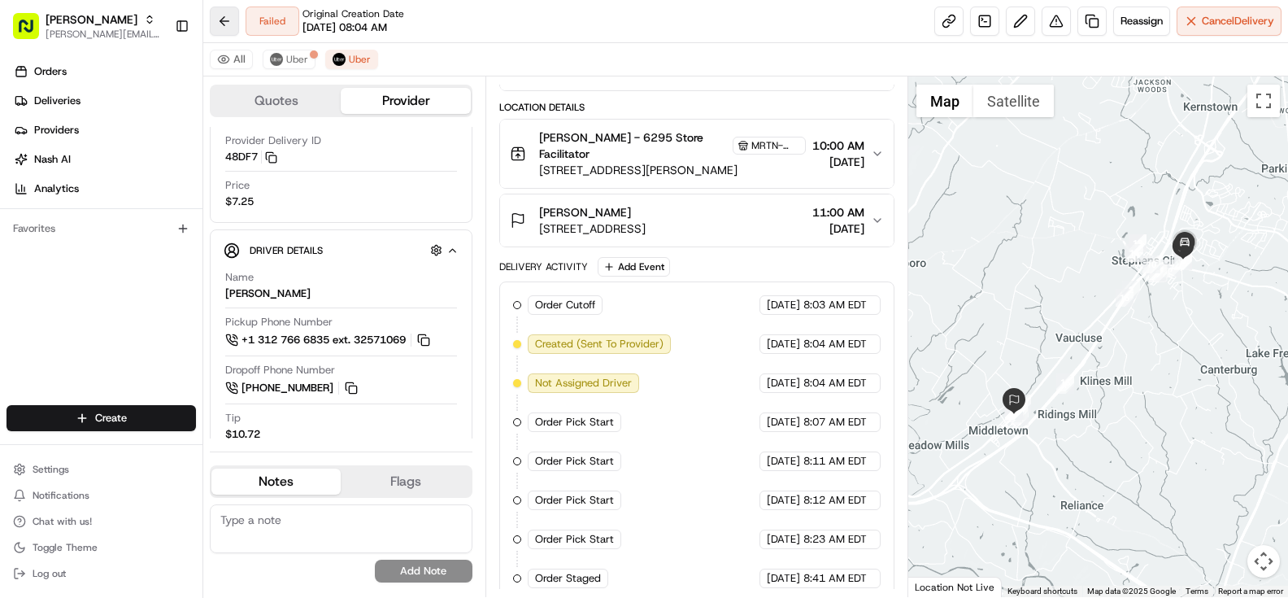
click at [229, 26] on button at bounding box center [224, 21] width 29 height 29
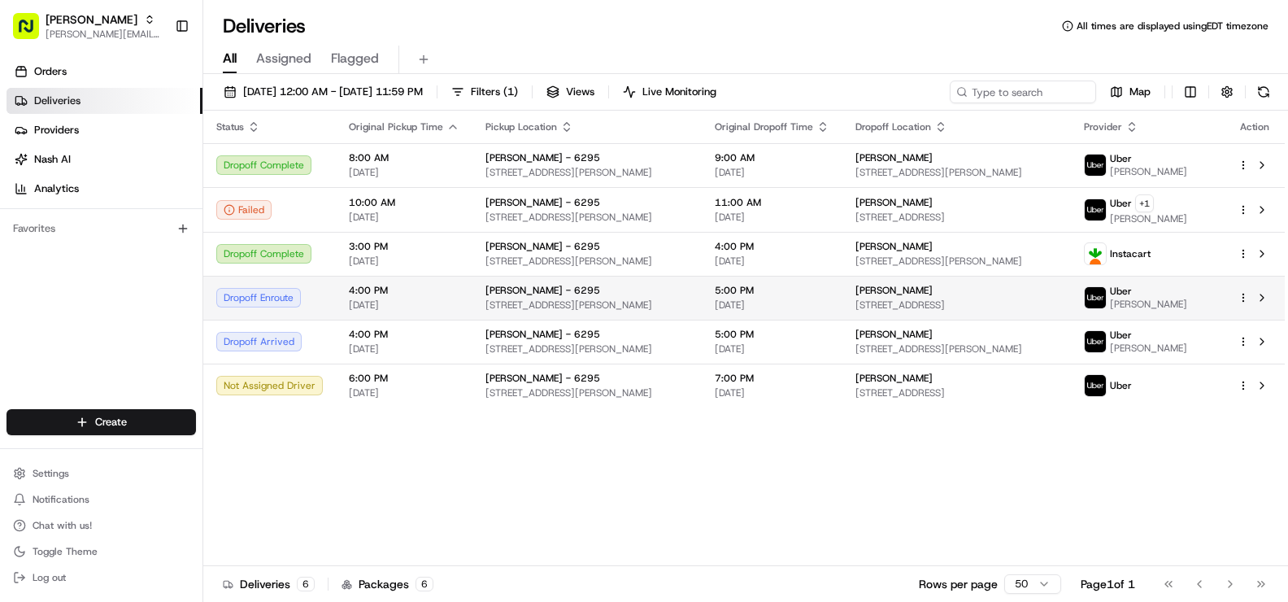
click at [285, 298] on div "Dropoff Enroute" at bounding box center [269, 298] width 107 height 20
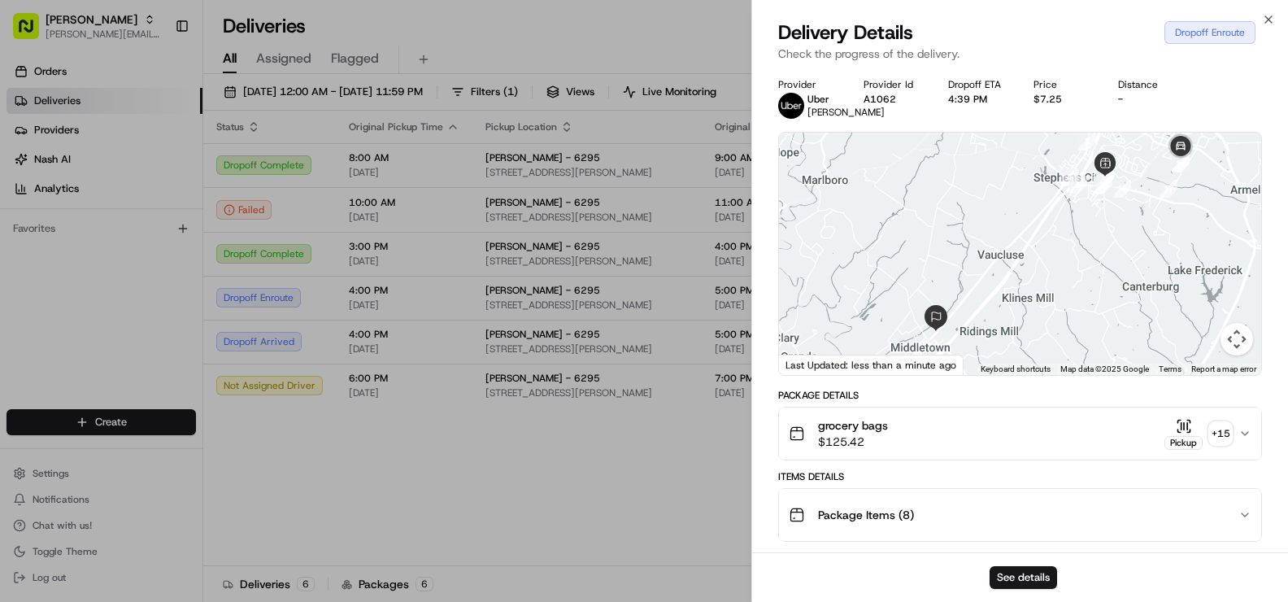
click at [1034, 302] on div at bounding box center [1020, 254] width 482 height 242
click at [1016, 567] on button "See details" at bounding box center [1022, 577] width 67 height 23
click at [1269, 20] on icon "button" at bounding box center [1268, 19] width 13 height 13
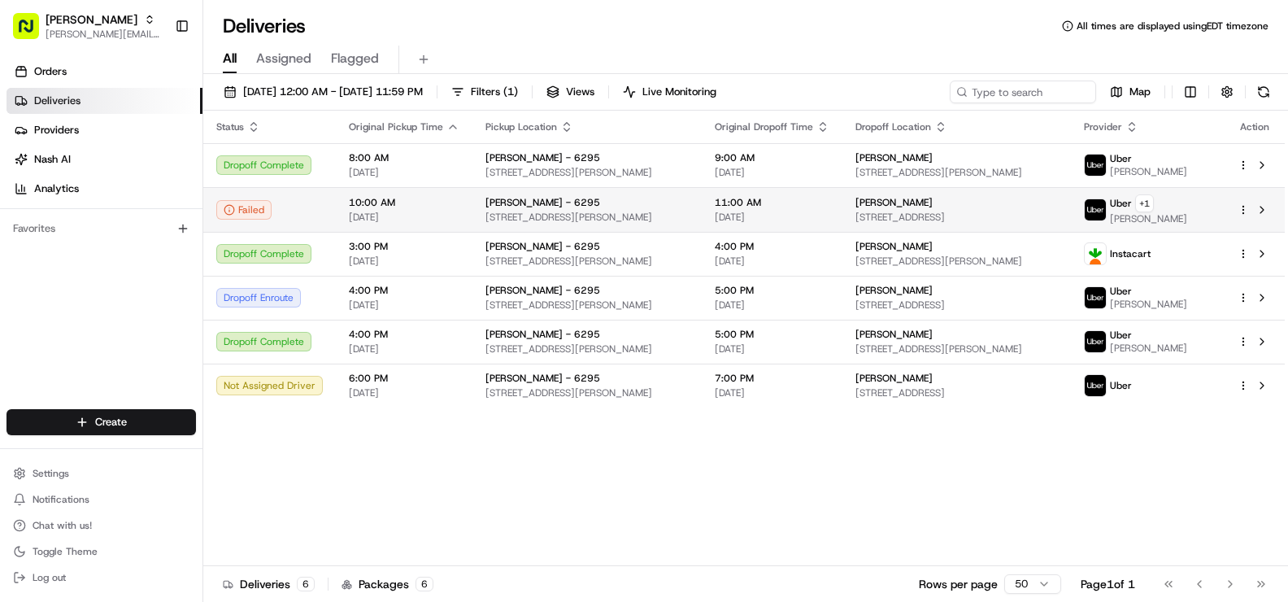
click at [441, 209] on div "10:00 AM 08/16/2025" at bounding box center [404, 210] width 111 height 28
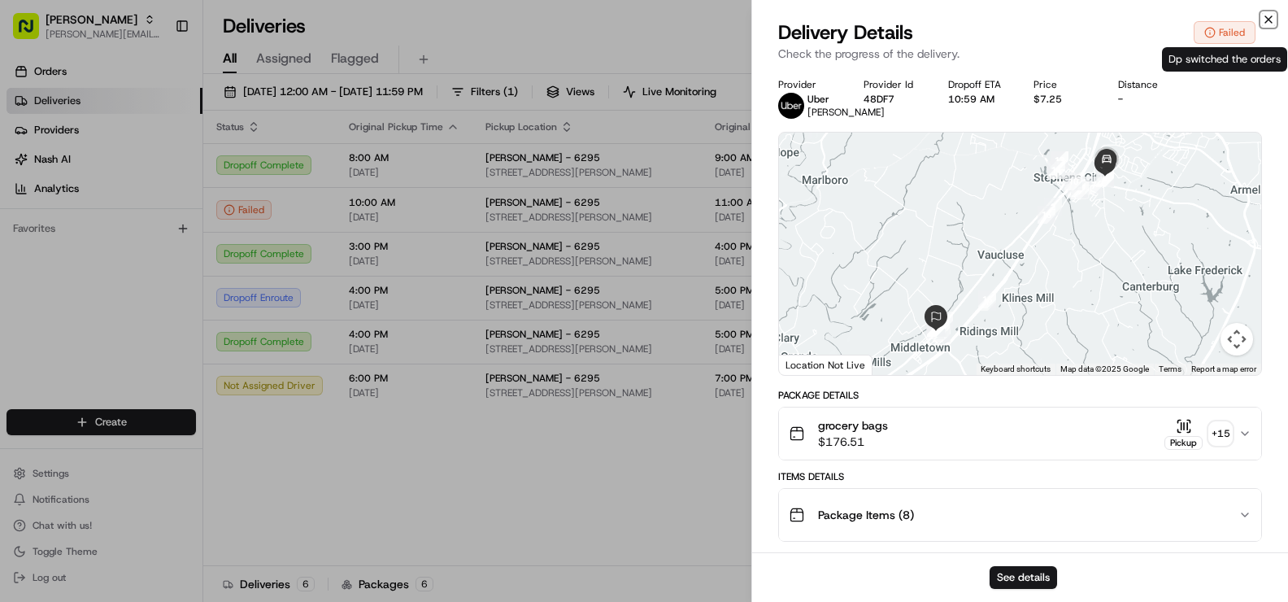
click at [1265, 23] on icon "button" at bounding box center [1268, 19] width 7 height 7
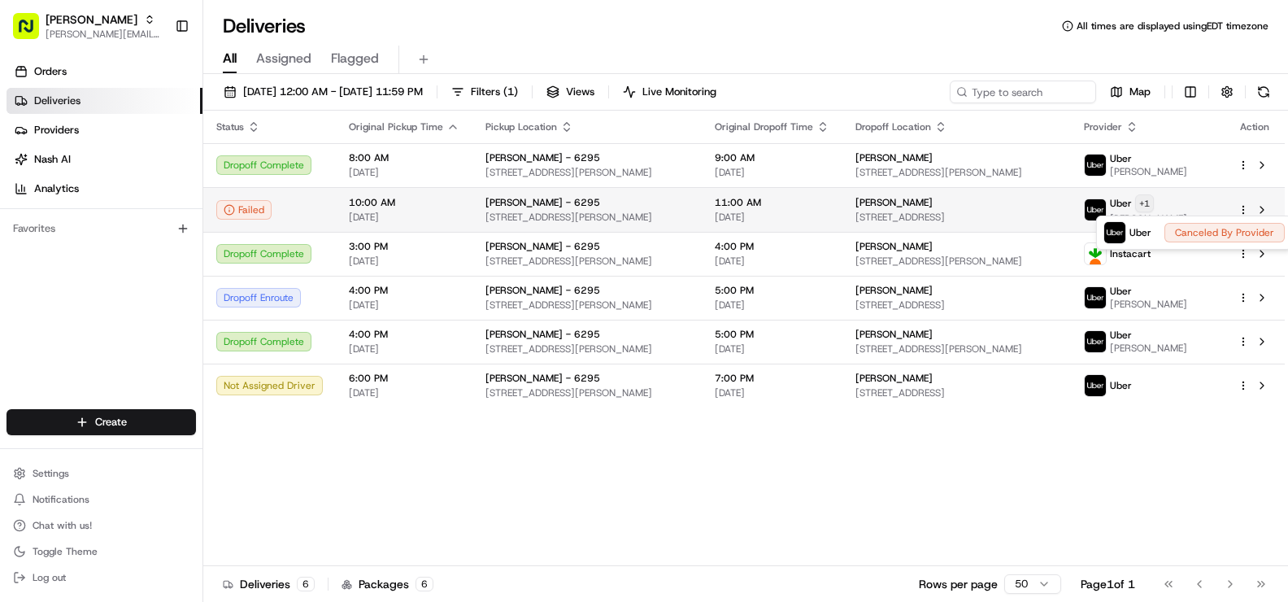
click at [1198, 202] on html "Martin's cynthia.grady@giantmartins.com Toggle Sidebar Orders Deliveries Provid…" at bounding box center [644, 301] width 1288 height 602
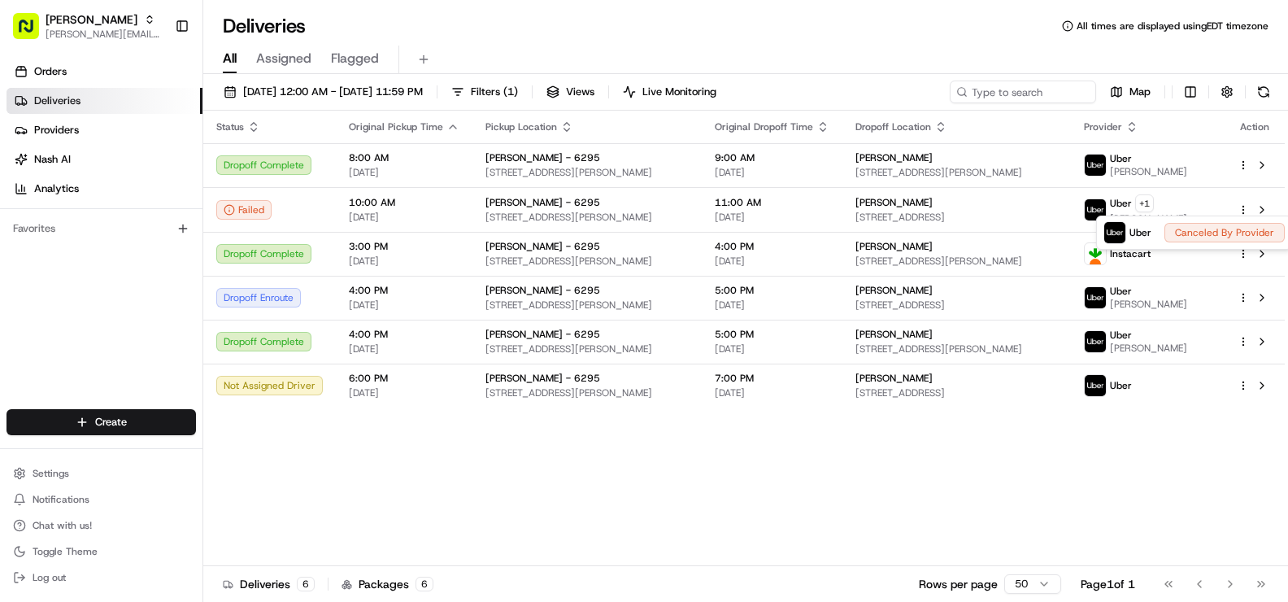
click at [1207, 198] on html "Martin's cynthia.grady@giantmartins.com Toggle Sidebar Orders Deliveries Provid…" at bounding box center [644, 301] width 1288 height 602
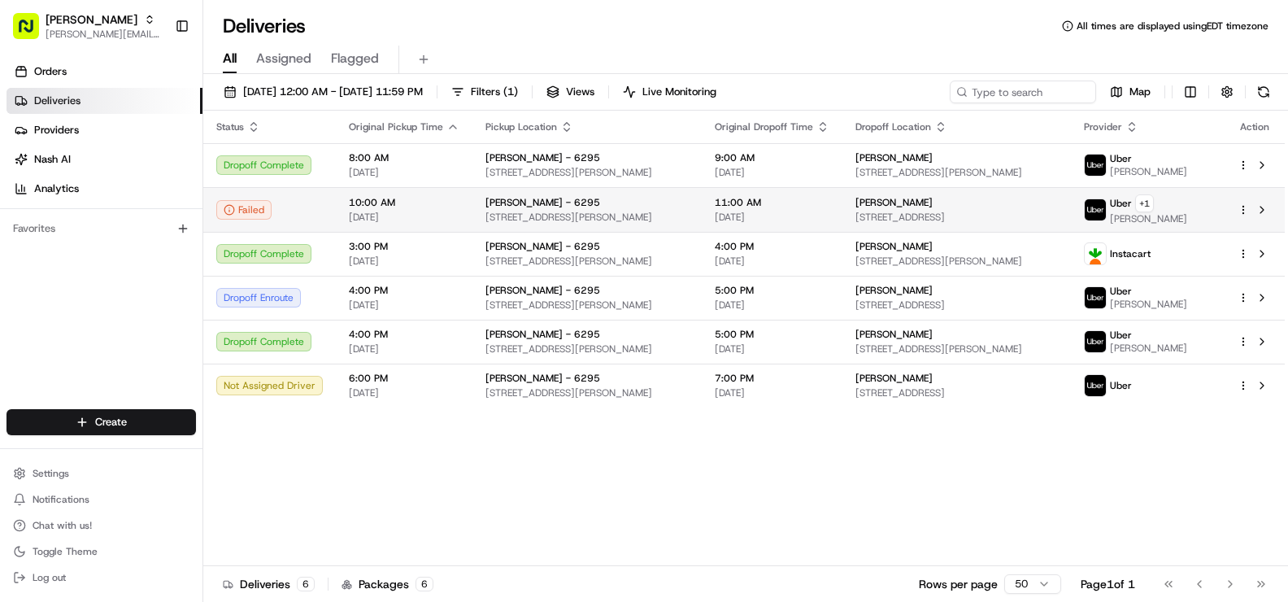
click at [1227, 205] on td at bounding box center [1254, 209] width 60 height 45
click at [1241, 213] on html "Martin's cynthia.grady@giantmartins.com Toggle Sidebar Orders Deliveries Provid…" at bounding box center [644, 301] width 1288 height 602
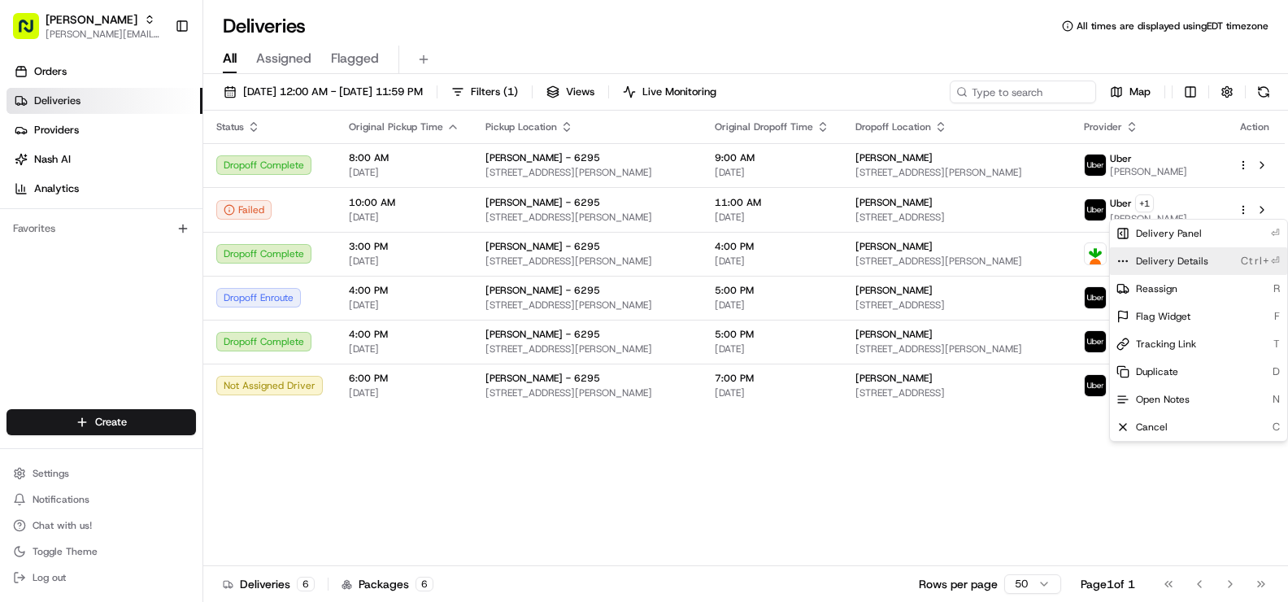
click at [1213, 260] on div "Delivery Details Ctrl+⏎" at bounding box center [1198, 261] width 177 height 28
click at [933, 478] on html "Martin's cynthia.grady@giantmartins.com Toggle Sidebar Orders Deliveries Provid…" at bounding box center [644, 301] width 1288 height 602
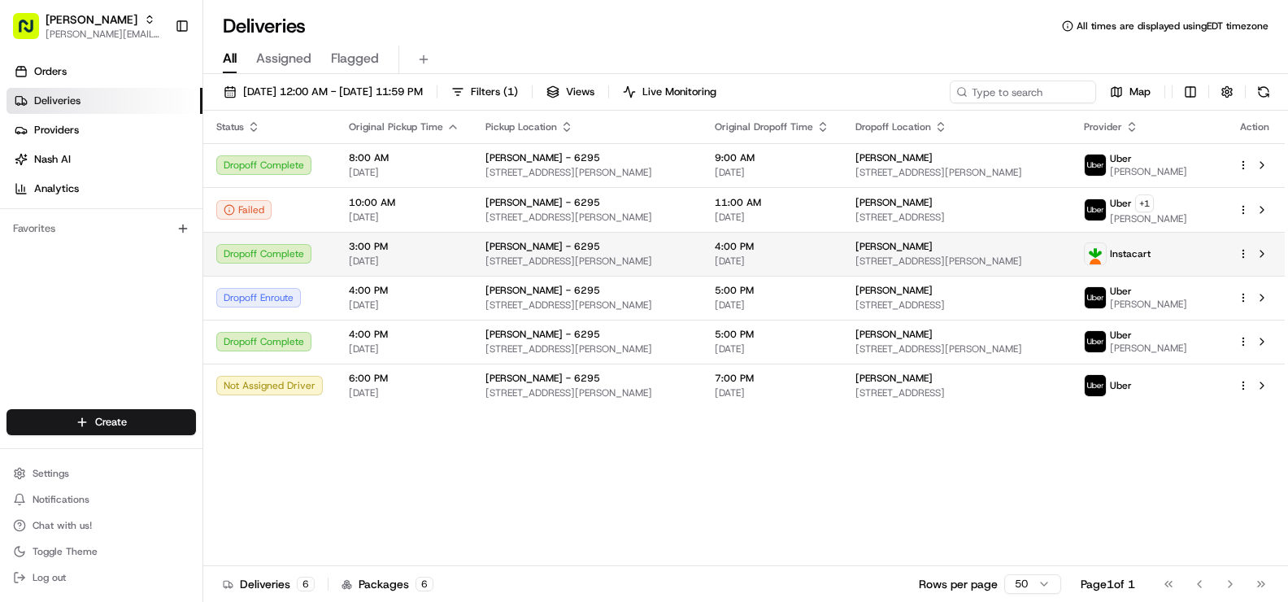
click at [871, 257] on span "418 Albin Dr, Stephens City, VA 22655, US" at bounding box center [956, 260] width 203 height 13
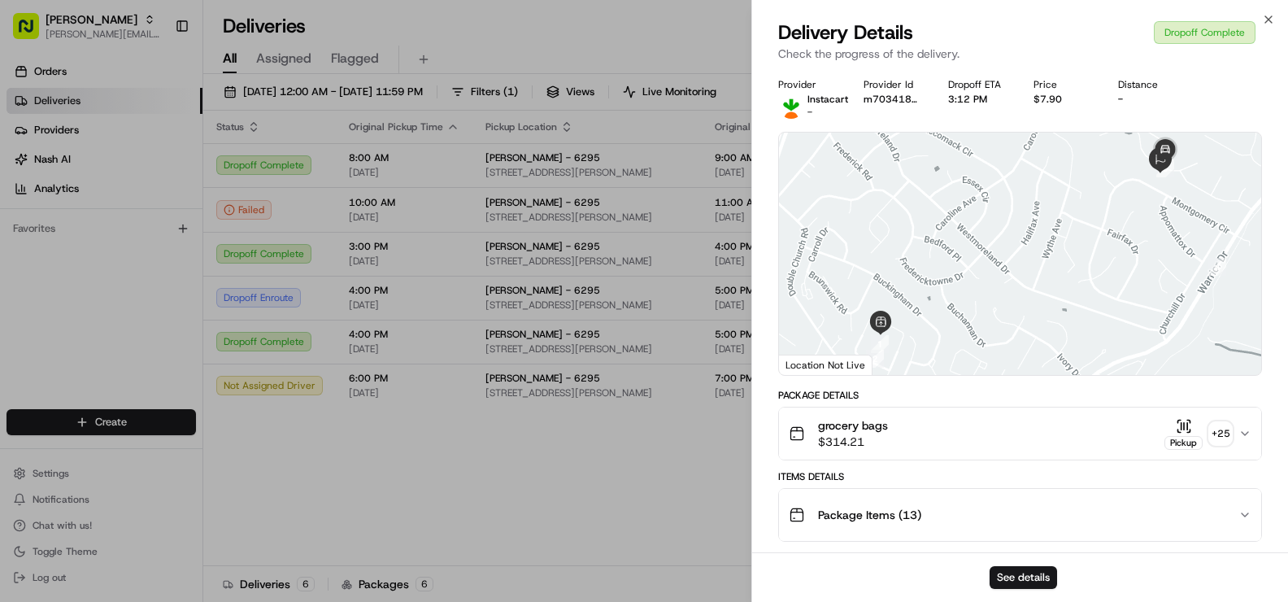
click at [1064, 444] on div "grocery bags $314.21 Pickup + 25" at bounding box center [1014, 433] width 450 height 33
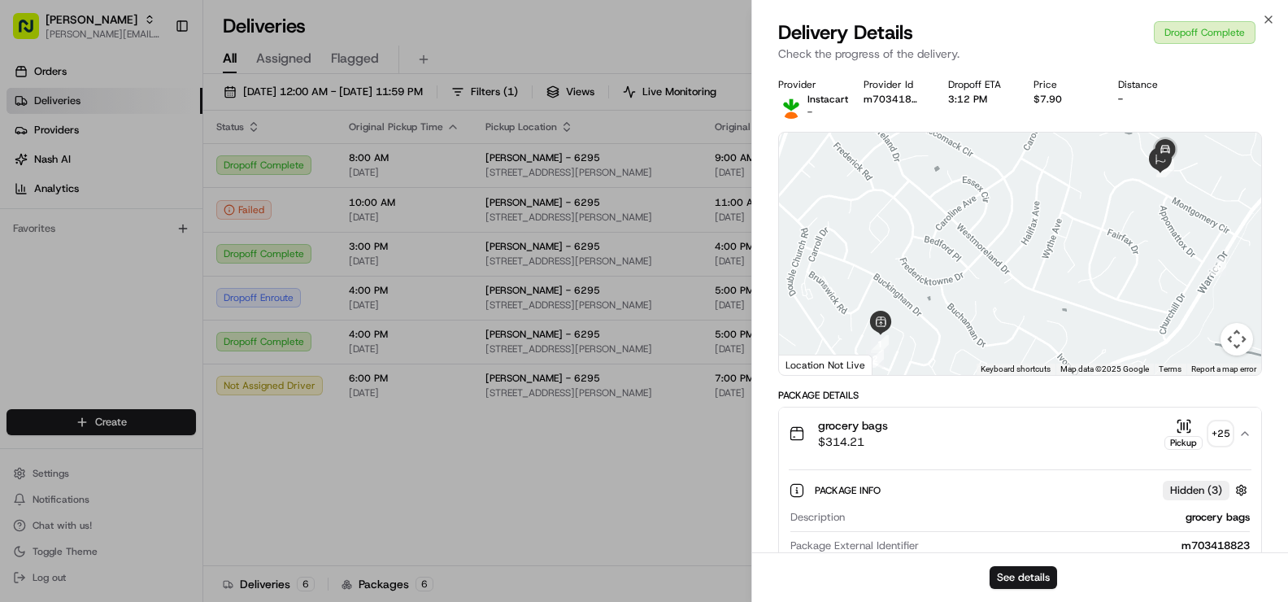
click at [1060, 441] on div "grocery bags $314.21 Pickup + 25" at bounding box center [1014, 433] width 450 height 33
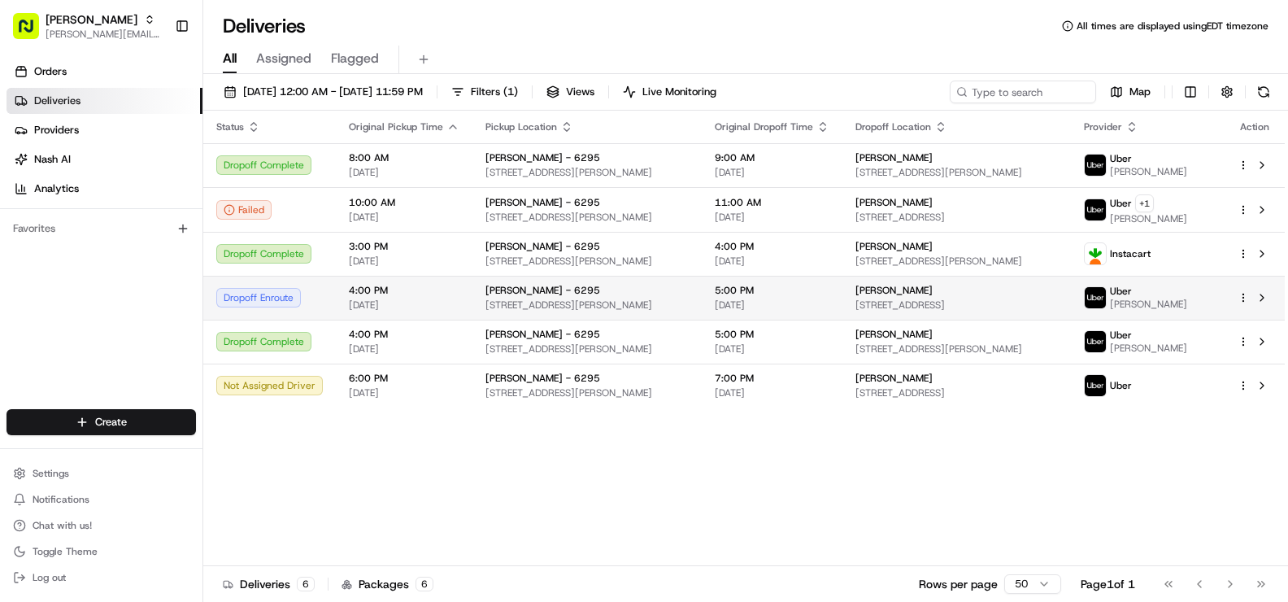
click at [949, 305] on span "[STREET_ADDRESS]" at bounding box center [956, 304] width 203 height 13
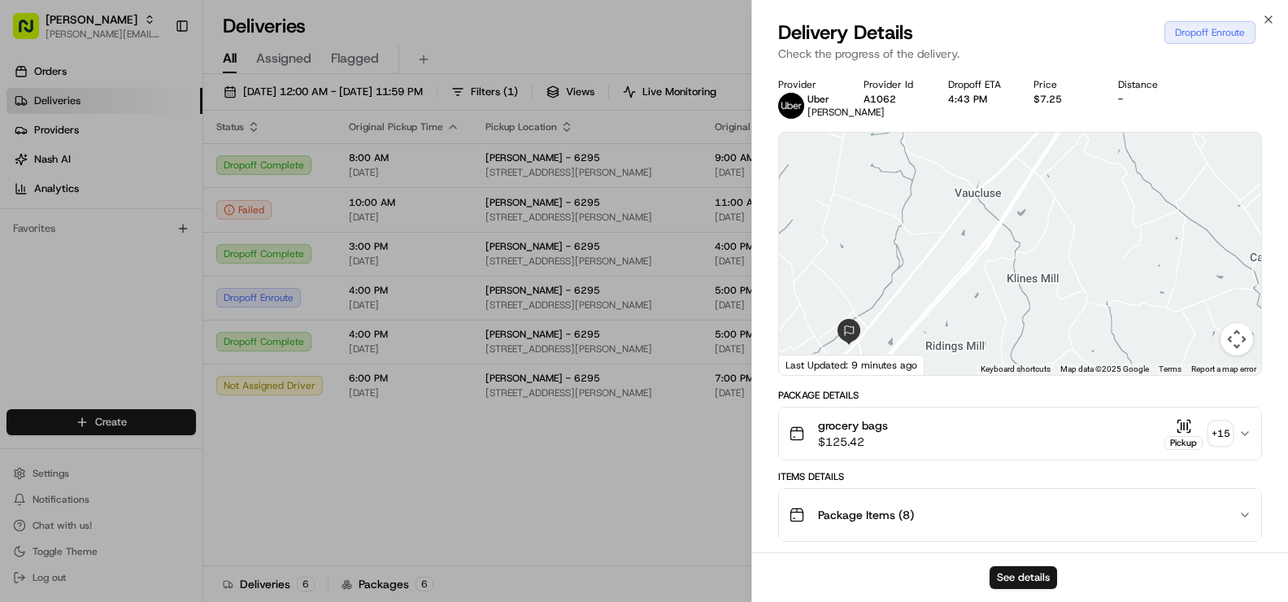
drag, startPoint x: 950, startPoint y: 328, endPoint x: 1059, endPoint y: 311, distance: 110.4
click at [1059, 311] on div at bounding box center [1020, 254] width 482 height 242
drag, startPoint x: 998, startPoint y: 320, endPoint x: 1041, endPoint y: 193, distance: 134.2
click at [1039, 194] on div at bounding box center [1020, 254] width 482 height 242
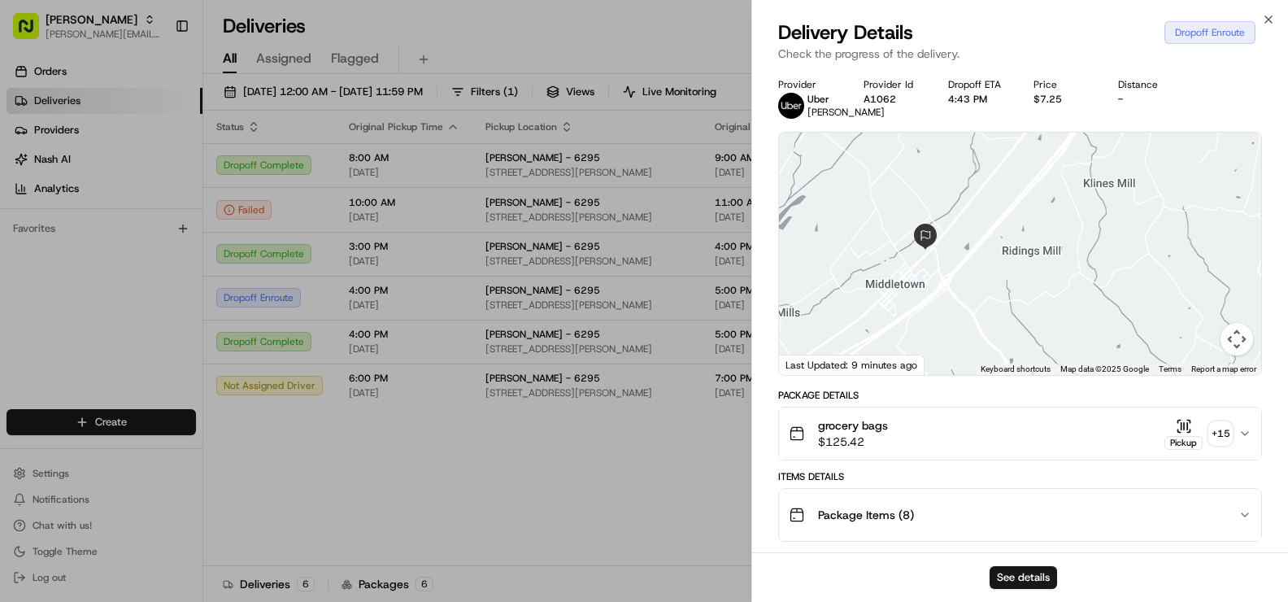
drag, startPoint x: 949, startPoint y: 254, endPoint x: 1011, endPoint y: 257, distance: 62.6
click at [1011, 257] on div at bounding box center [1020, 254] width 482 height 242
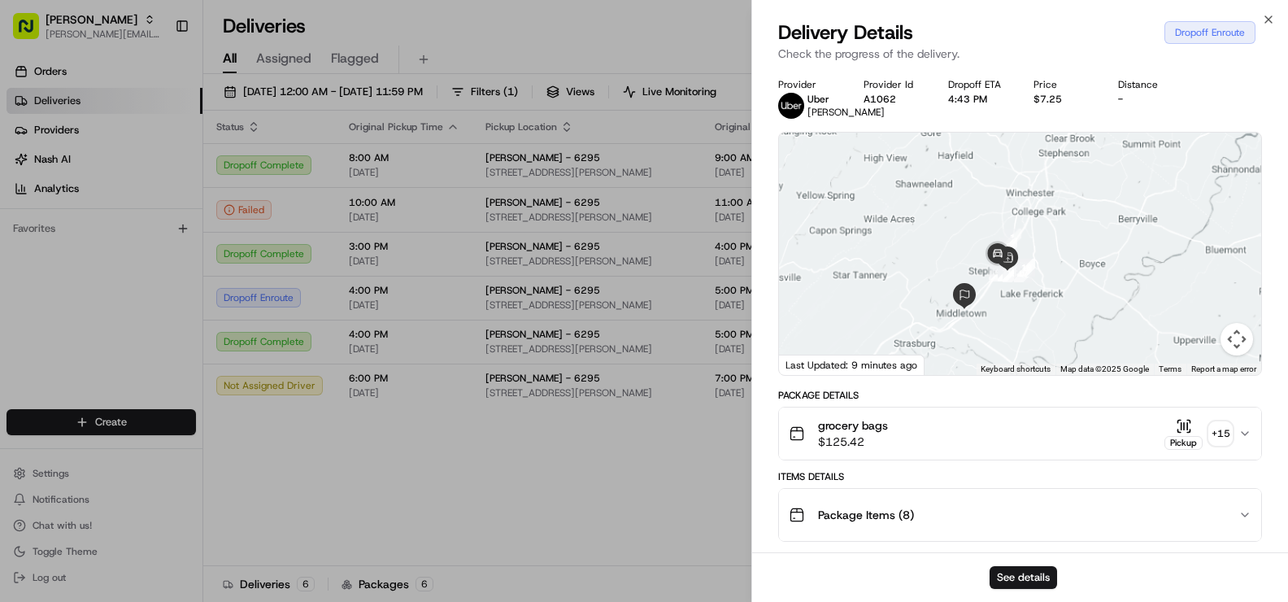
drag, startPoint x: 1014, startPoint y: 274, endPoint x: 1014, endPoint y: 297, distance: 22.8
click at [1014, 297] on div at bounding box center [1020, 254] width 482 height 242
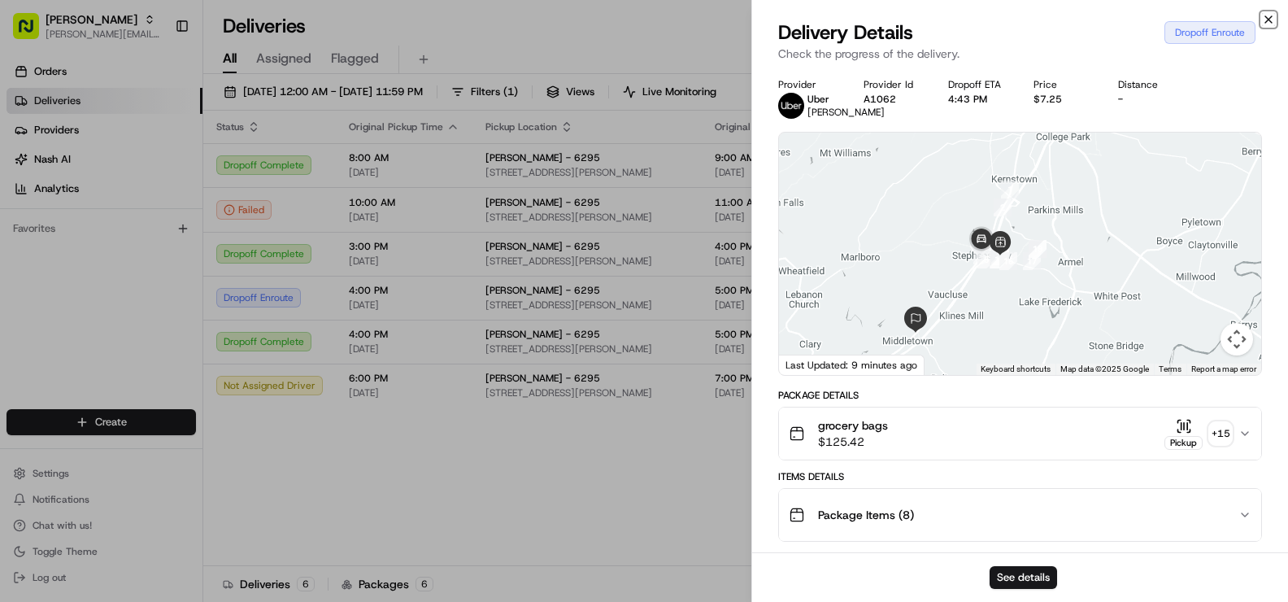
click at [1272, 20] on icon "button" at bounding box center [1268, 19] width 13 height 13
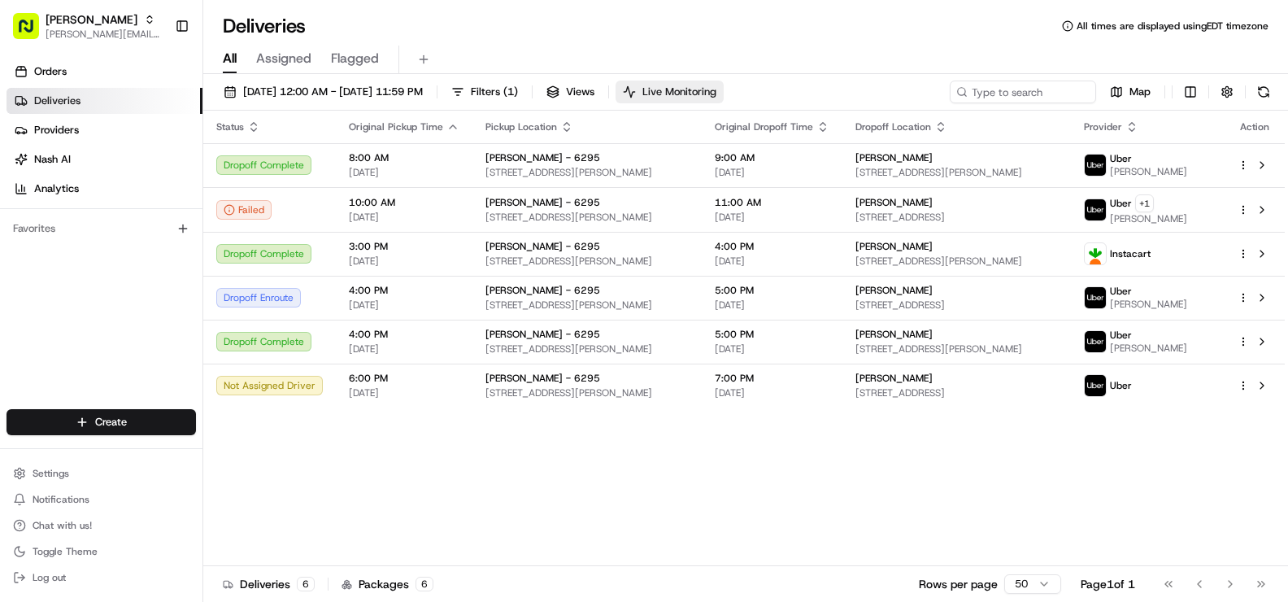
click at [716, 93] on span "Live Monitoring" at bounding box center [679, 92] width 74 height 15
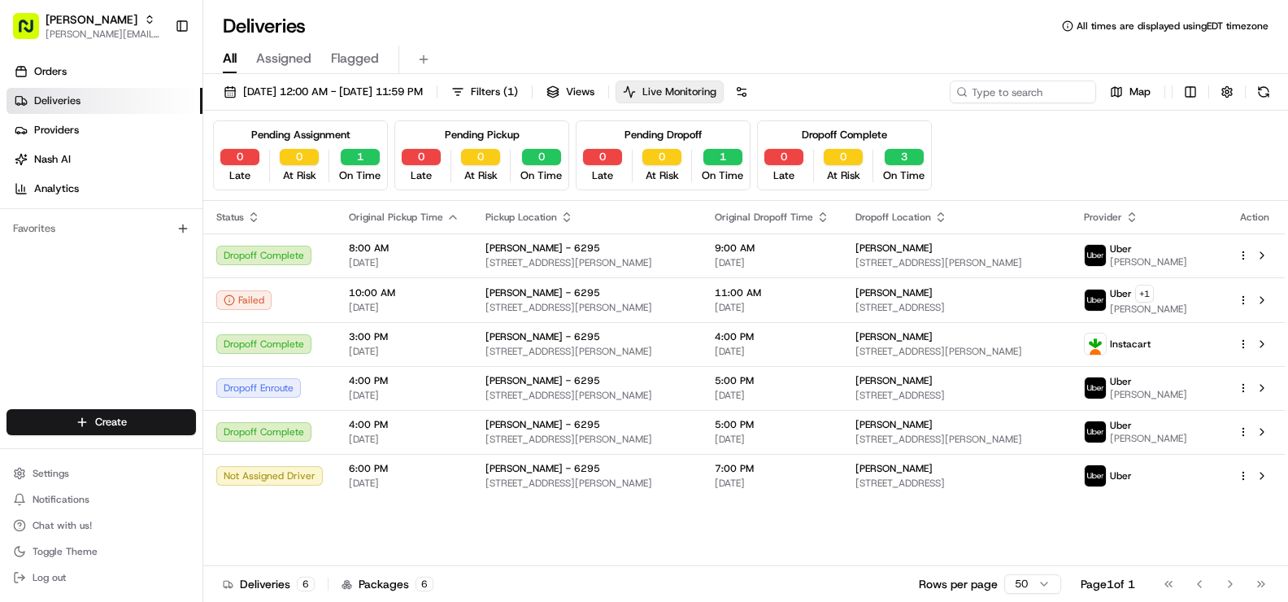
click at [716, 98] on span "Live Monitoring" at bounding box center [679, 92] width 74 height 15
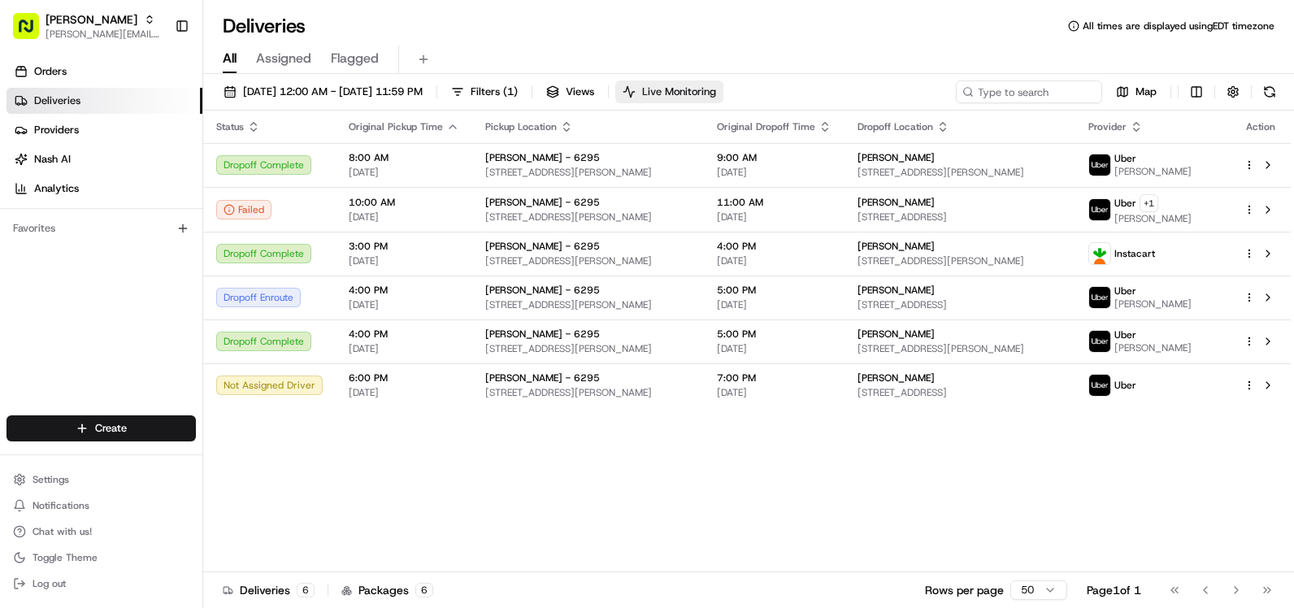
click at [716, 88] on span "Live Monitoring" at bounding box center [679, 92] width 74 height 15
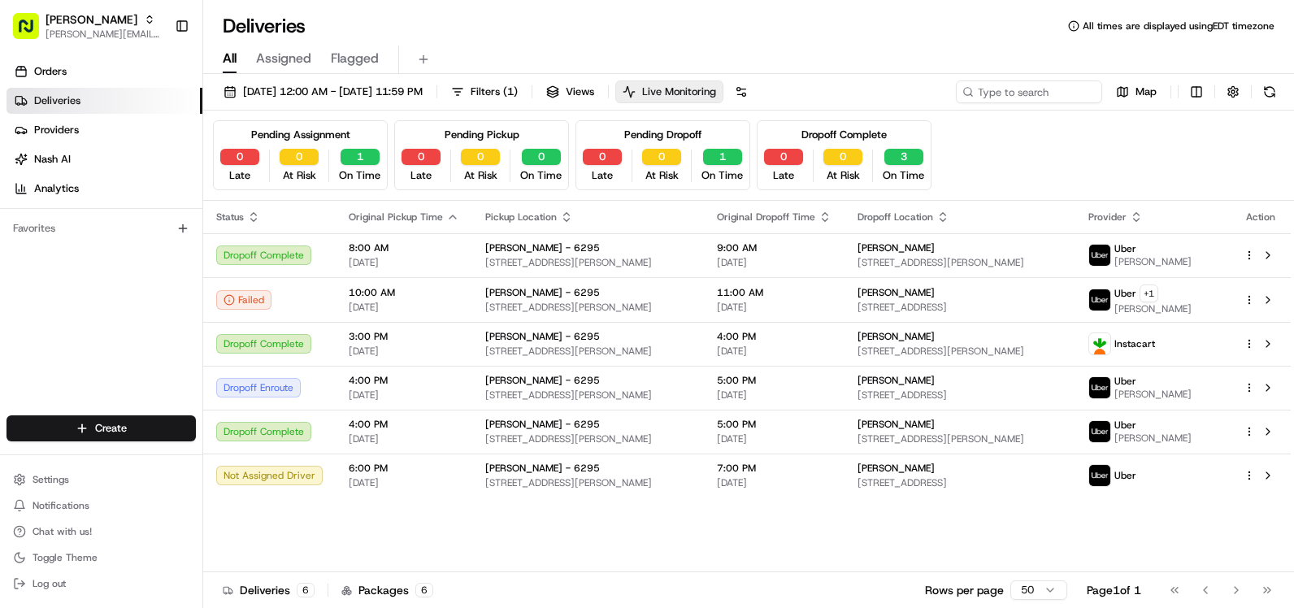
click at [716, 88] on span "Live Monitoring" at bounding box center [679, 92] width 74 height 15
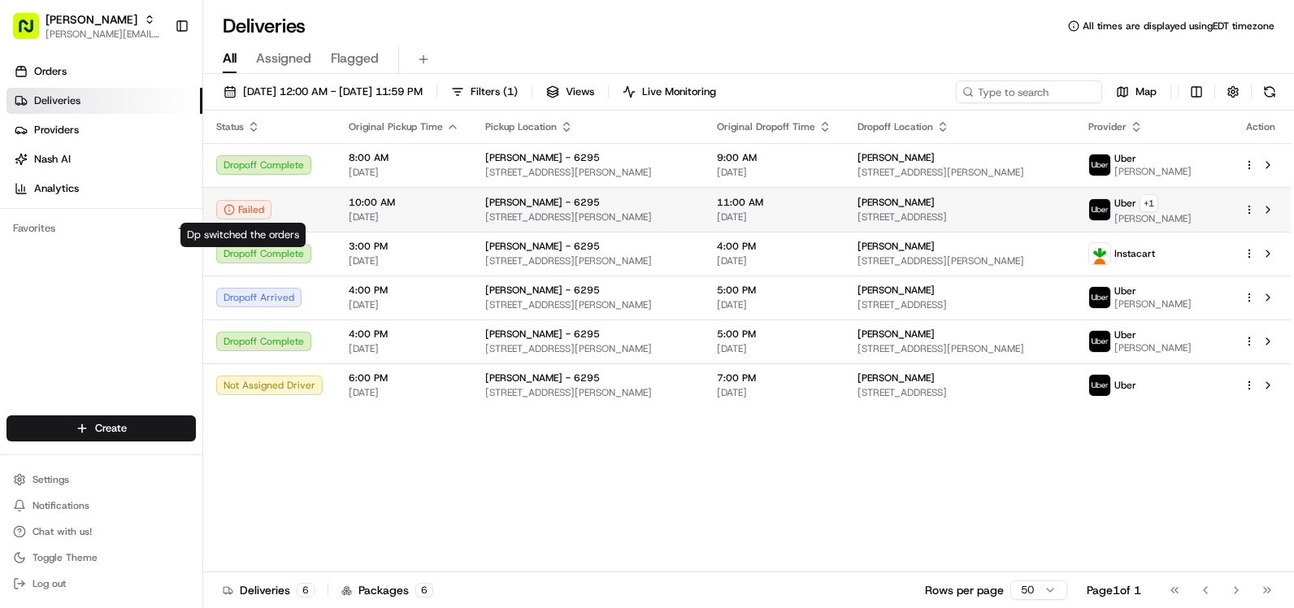
click at [241, 207] on div "Failed" at bounding box center [243, 210] width 55 height 20
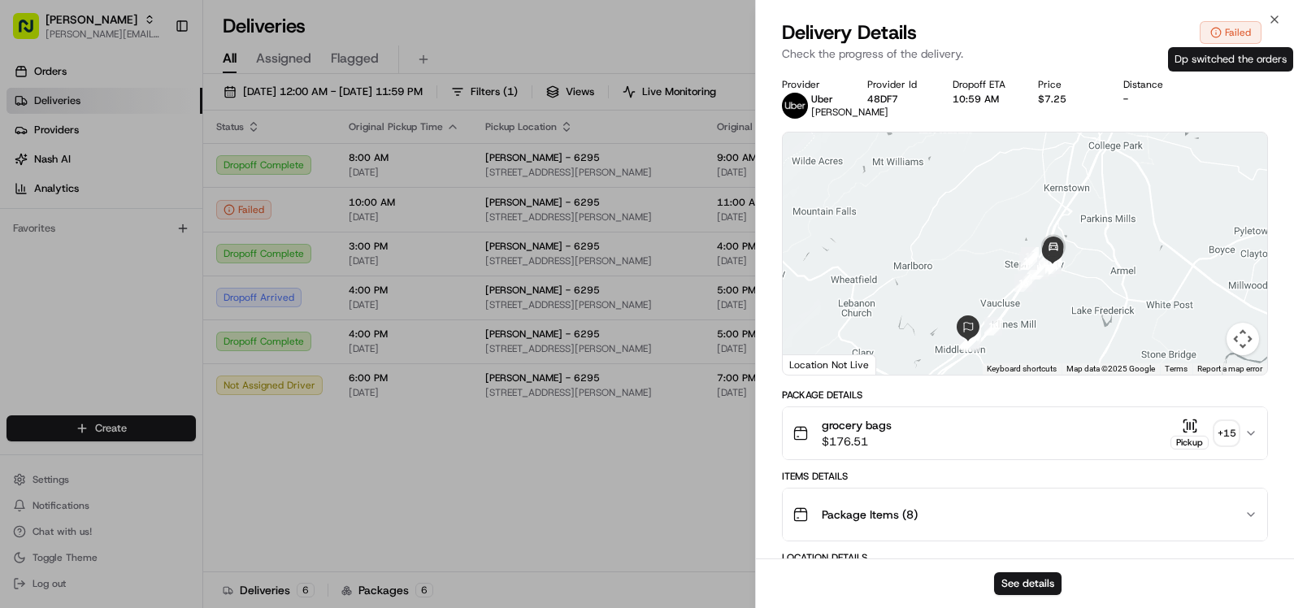
click at [1233, 38] on div "Failed" at bounding box center [1231, 32] width 62 height 23
click at [1269, 19] on icon "button" at bounding box center [1274, 19] width 13 height 13
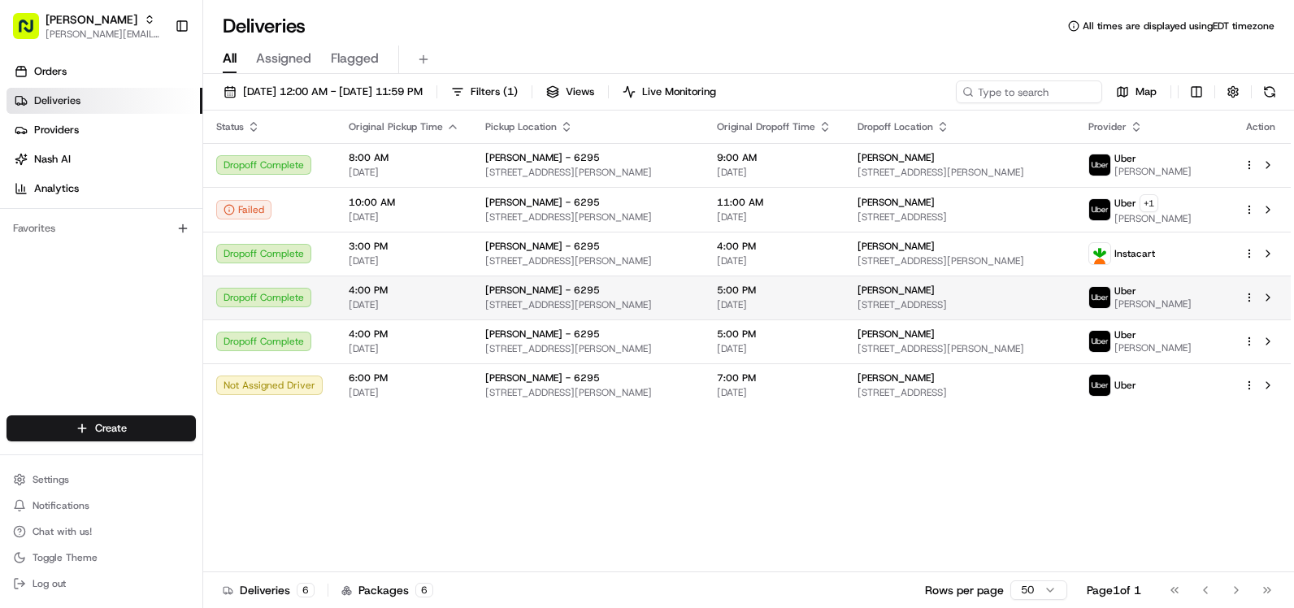
click at [294, 296] on div "Dropoff Complete" at bounding box center [269, 298] width 107 height 20
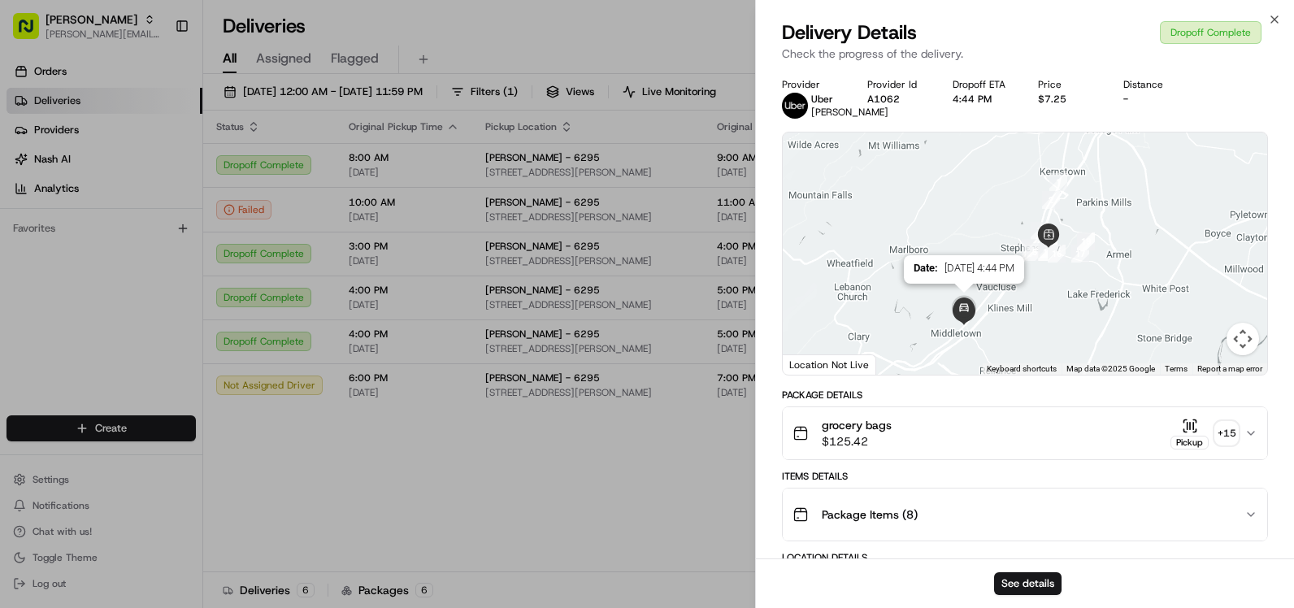
click at [964, 325] on img at bounding box center [964, 309] width 33 height 33
click at [1280, 20] on icon "button" at bounding box center [1274, 19] width 13 height 13
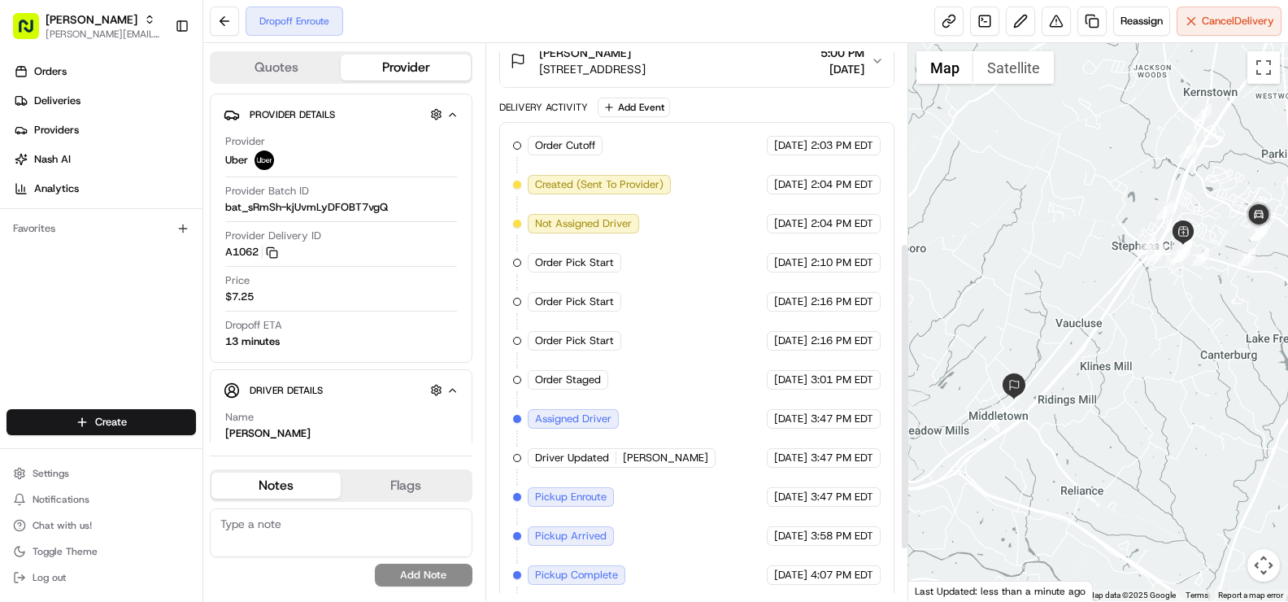
scroll to position [455, 0]
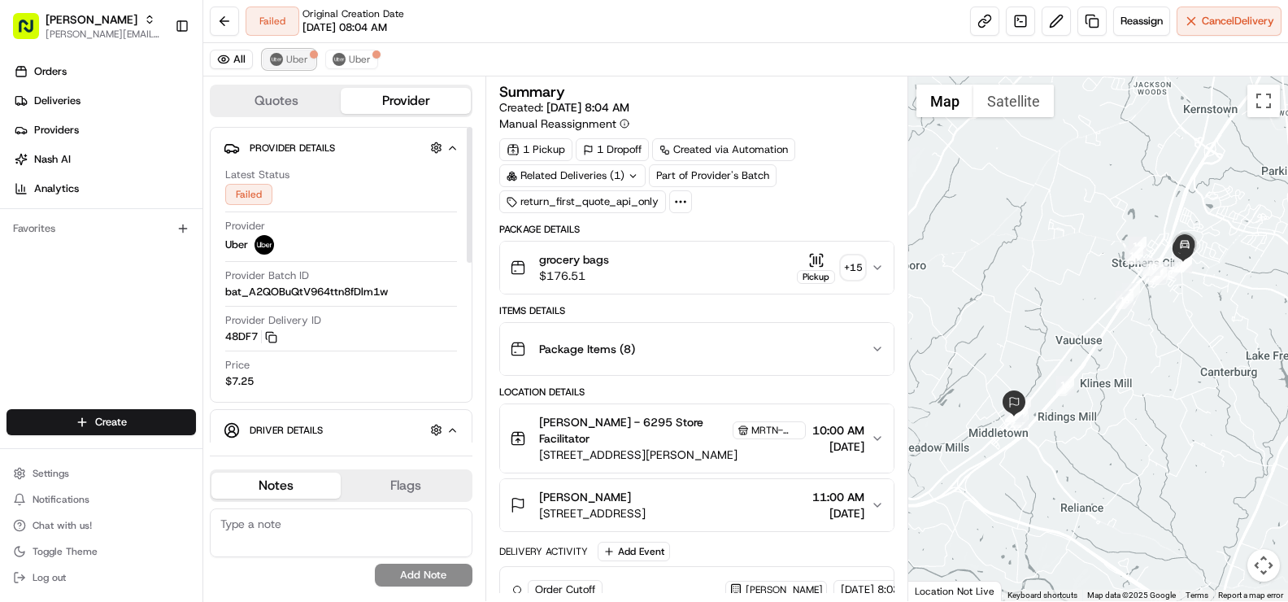
click at [301, 63] on span "Uber" at bounding box center [297, 59] width 22 height 13
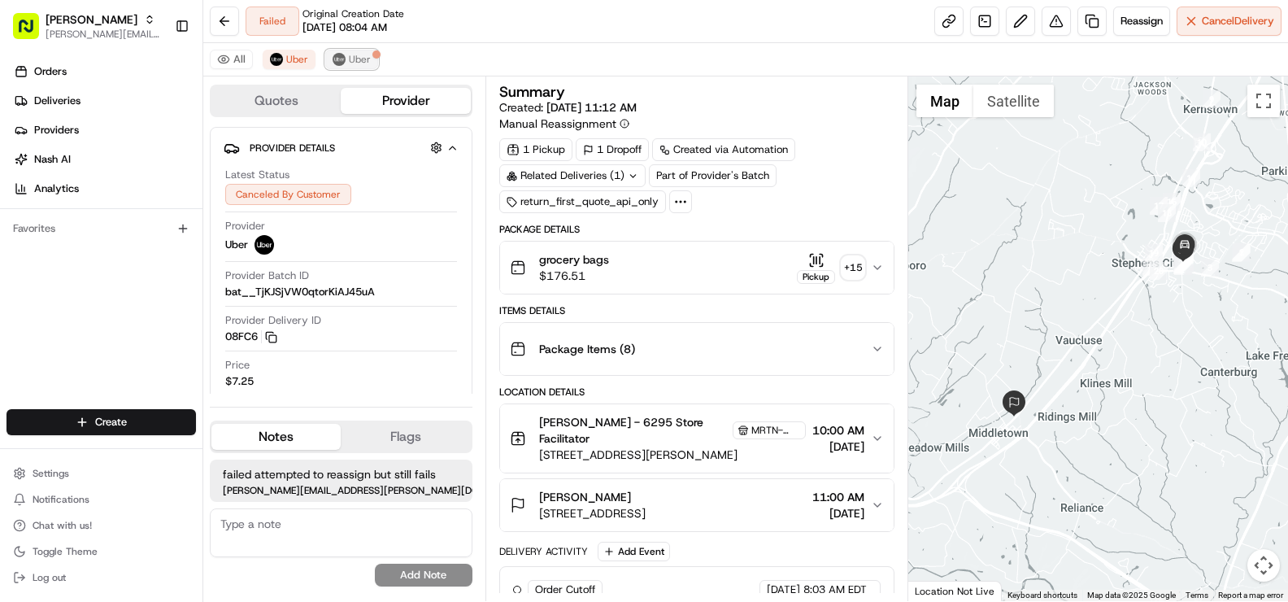
click at [366, 62] on span "Uber" at bounding box center [360, 59] width 22 height 13
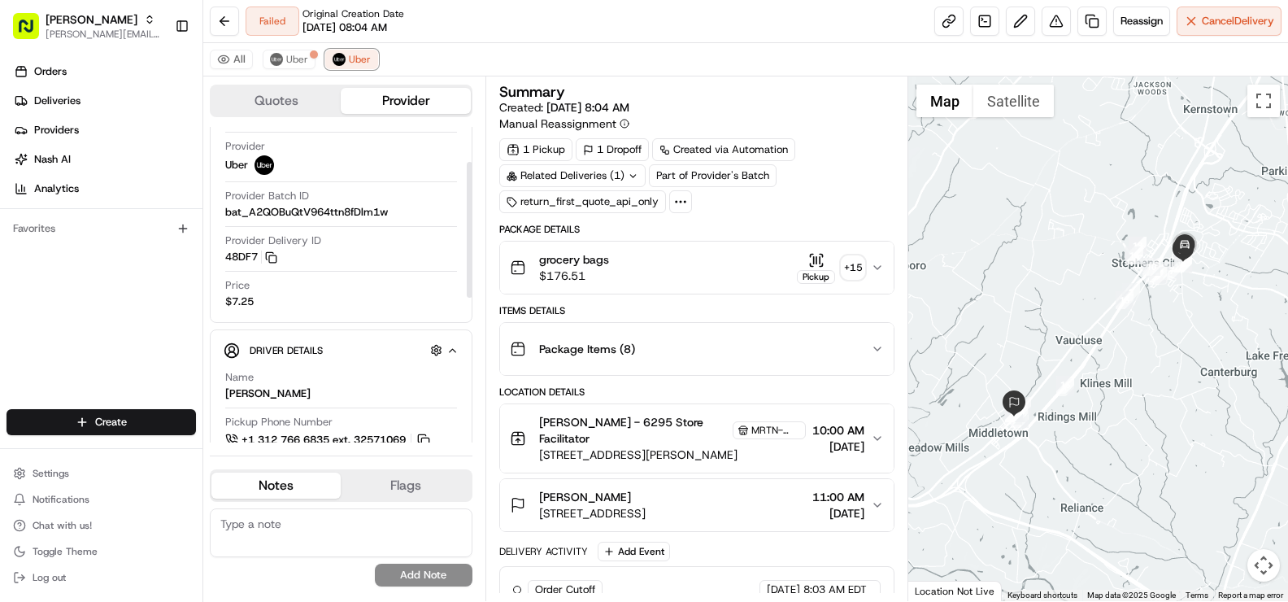
scroll to position [81, 0]
click at [288, 64] on span "Uber" at bounding box center [297, 59] width 22 height 13
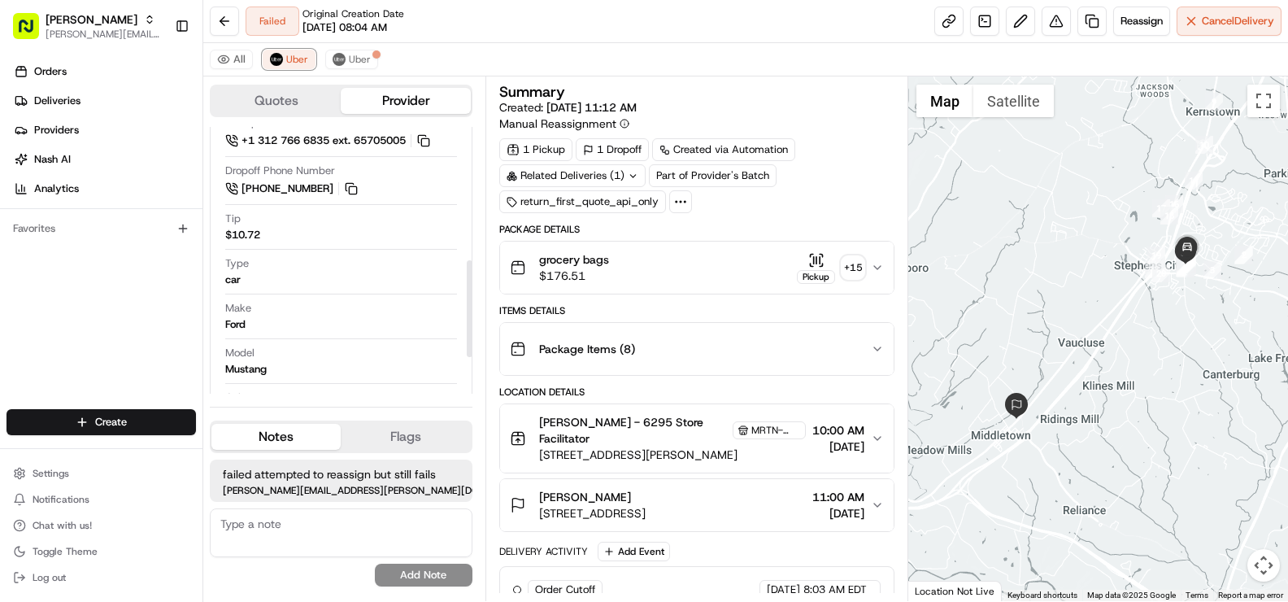
scroll to position [407, 0]
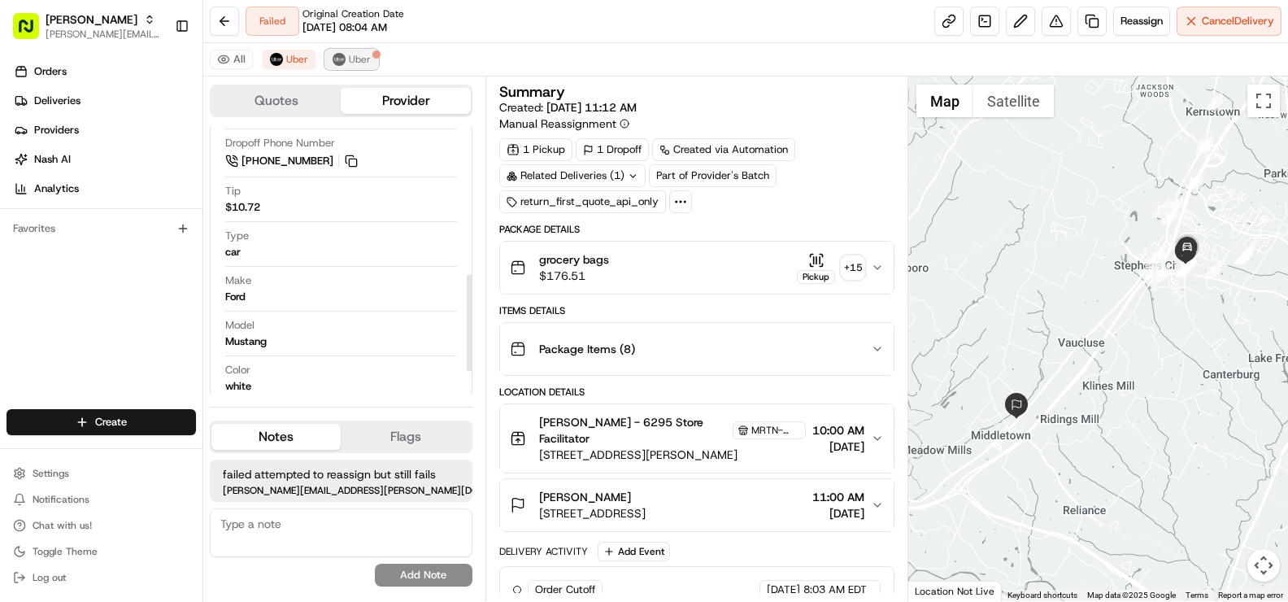
click at [349, 63] on span "Uber" at bounding box center [360, 59] width 22 height 13
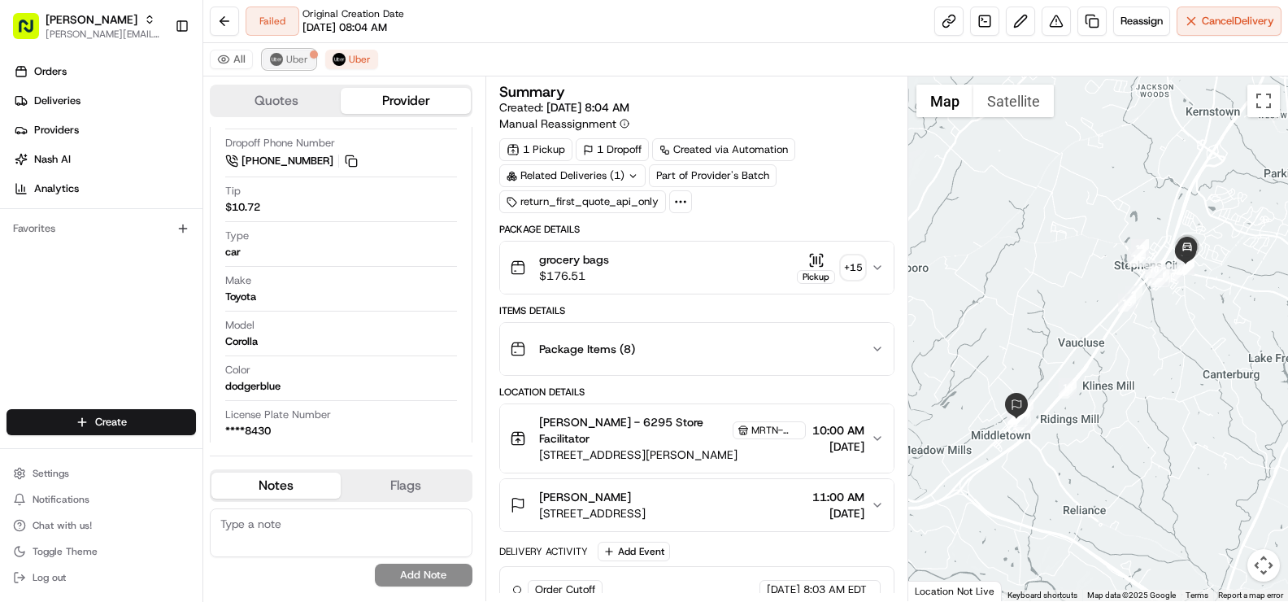
click at [289, 53] on span "Uber" at bounding box center [297, 59] width 22 height 13
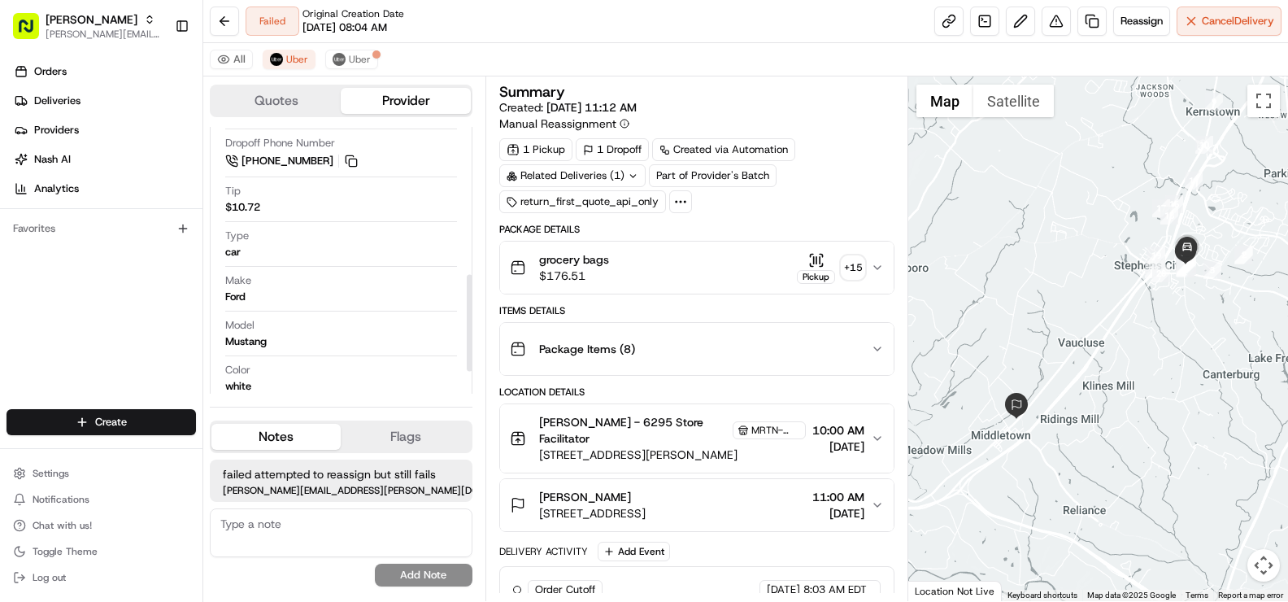
click at [411, 433] on button "Flags" at bounding box center [405, 437] width 129 height 26
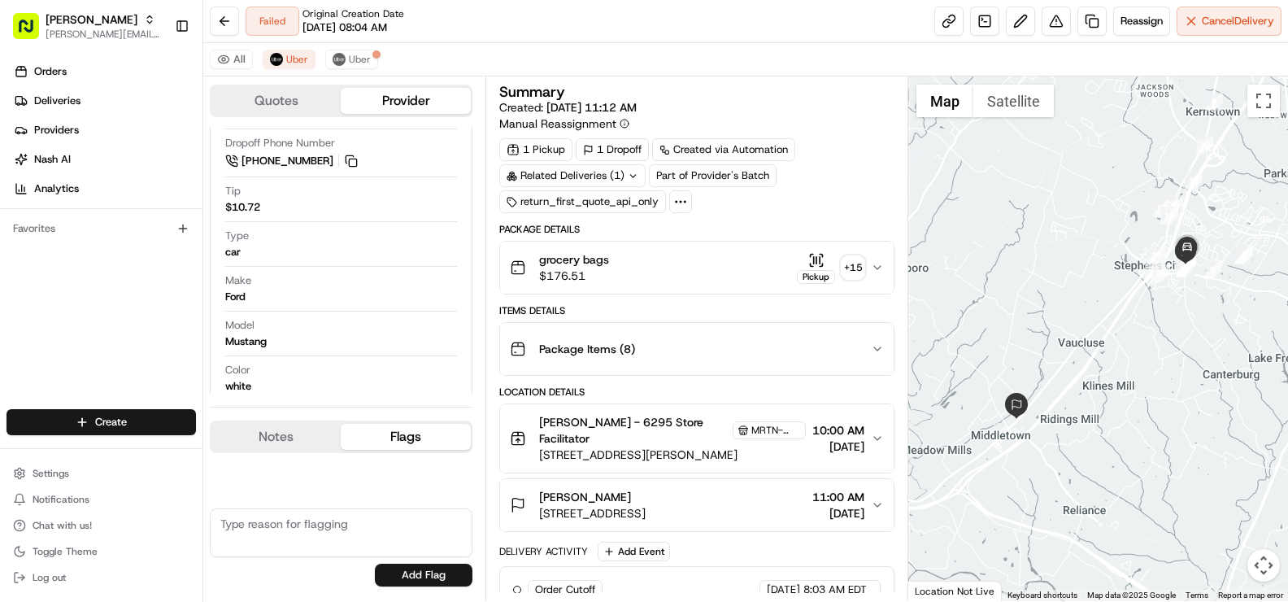
click at [291, 434] on button "Notes" at bounding box center [275, 437] width 129 height 26
